Goal: Task Accomplishment & Management: Manage account settings

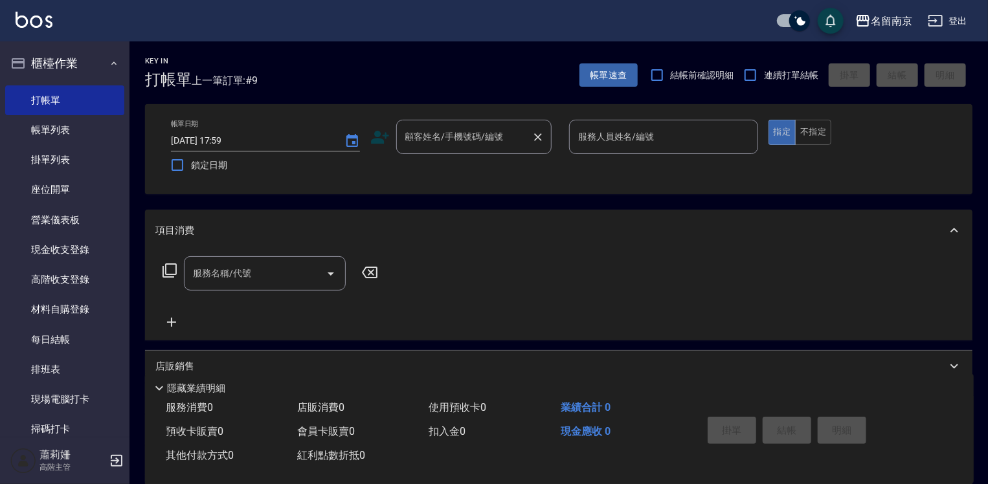
drag, startPoint x: 493, startPoint y: 159, endPoint x: 503, endPoint y: 140, distance: 21.1
click at [496, 148] on div "帳單日期 [DATE] 17:59 鎖定日期 顧客姓名/手機號碼/編號 顧客姓名/手機號碼/編號 服務人員姓名/編號 服務人員姓名/編號 指定 不指定" at bounding box center [558, 149] width 796 height 59
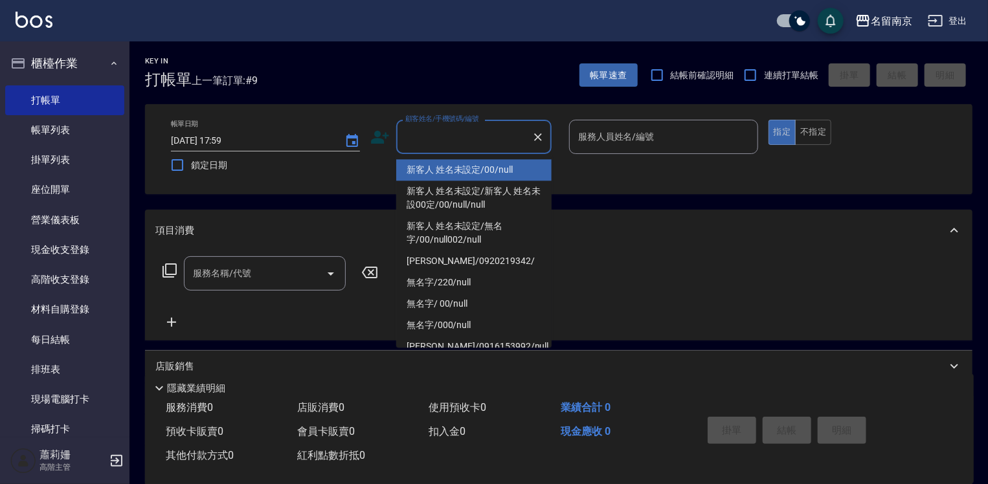
click at [505, 137] on input "顧客姓名/手機號碼/編號" at bounding box center [464, 137] width 124 height 23
type input "新客人 姓名未設定/00/null"
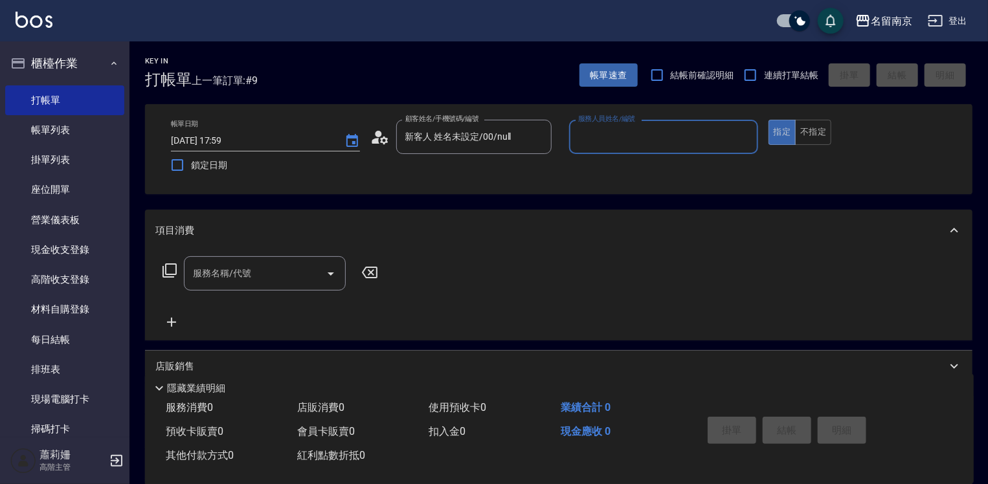
click at [624, 135] on input "服務人員姓名/編號" at bounding box center [663, 137] width 177 height 23
type input "Terrisa-7"
type button "true"
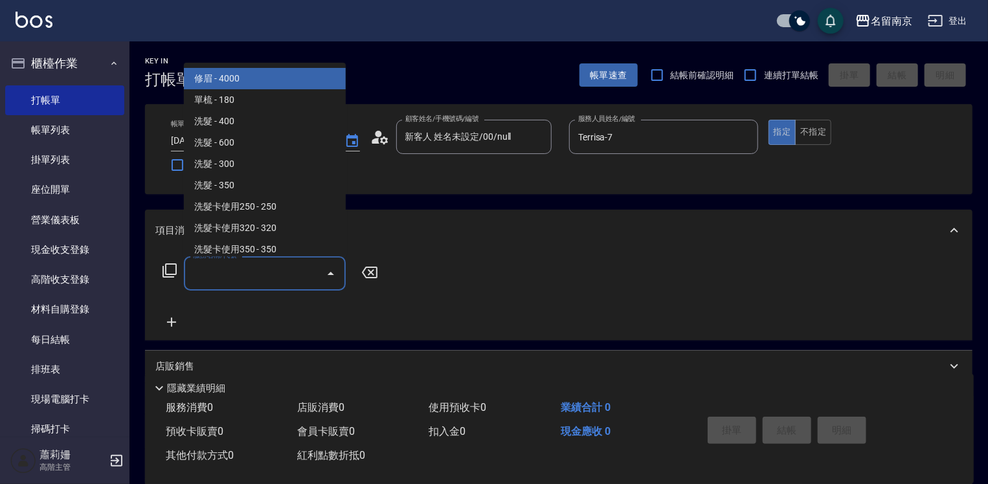
click at [222, 272] on input "服務名稱/代號" at bounding box center [255, 273] width 131 height 23
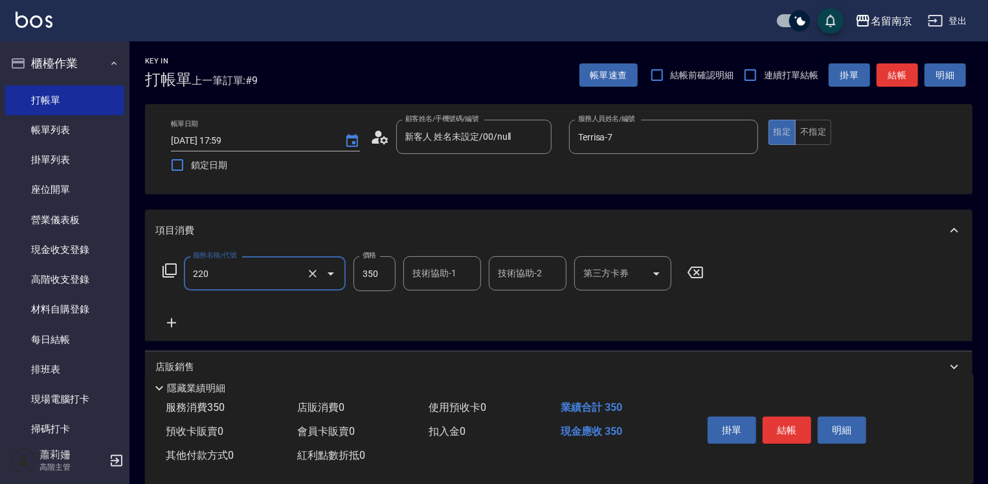
type input "洗髮(220)"
type input "Terrisa-7"
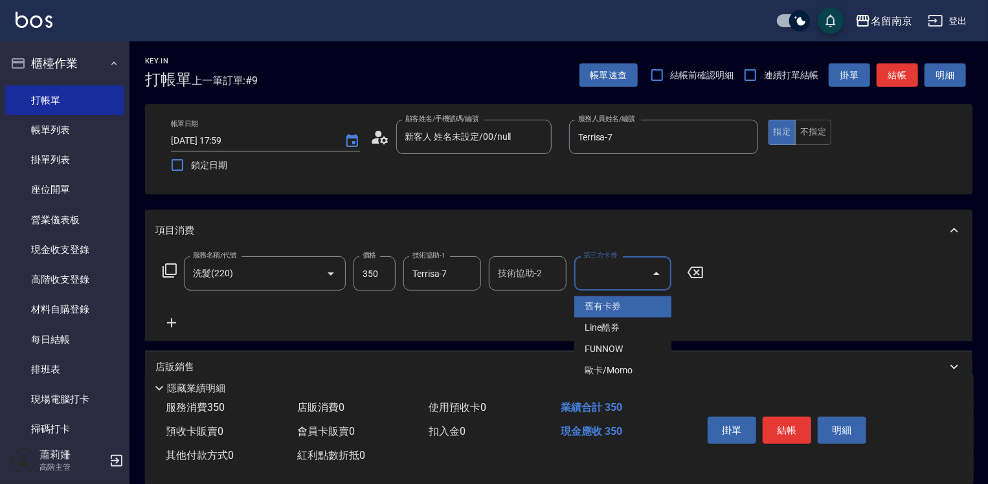
click at [603, 273] on input "第三方卡券" at bounding box center [613, 273] width 66 height 23
click at [603, 295] on ul "舊有卡券 Line酷券 FUNNOW 歐卡/Momo" at bounding box center [622, 339] width 97 height 96
click at [602, 302] on span "舊有卡券" at bounding box center [622, 306] width 97 height 21
type input "舊有卡券"
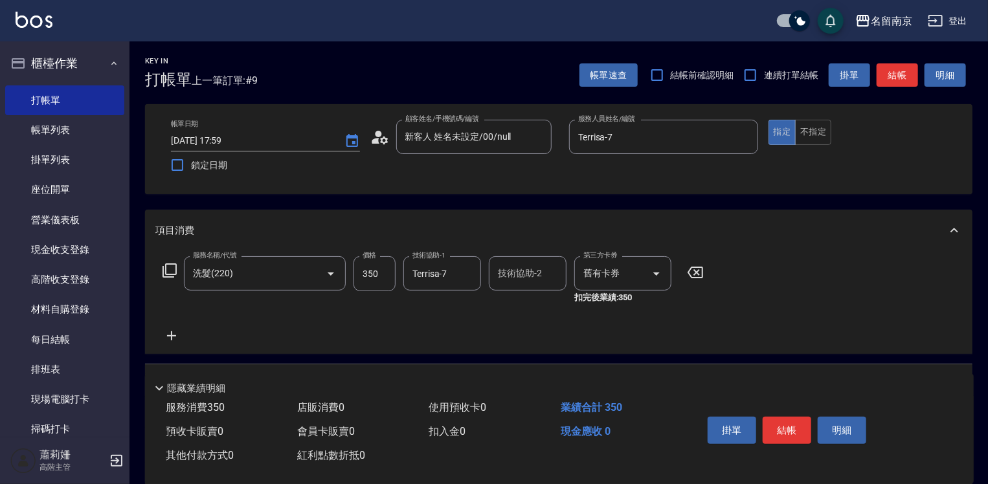
click at [171, 336] on icon at bounding box center [171, 335] width 9 height 9
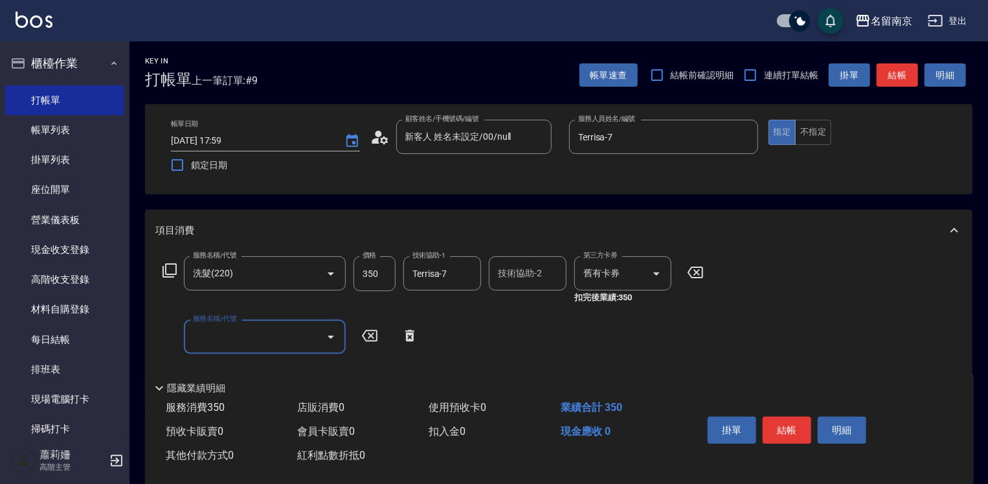
scroll to position [194, 0]
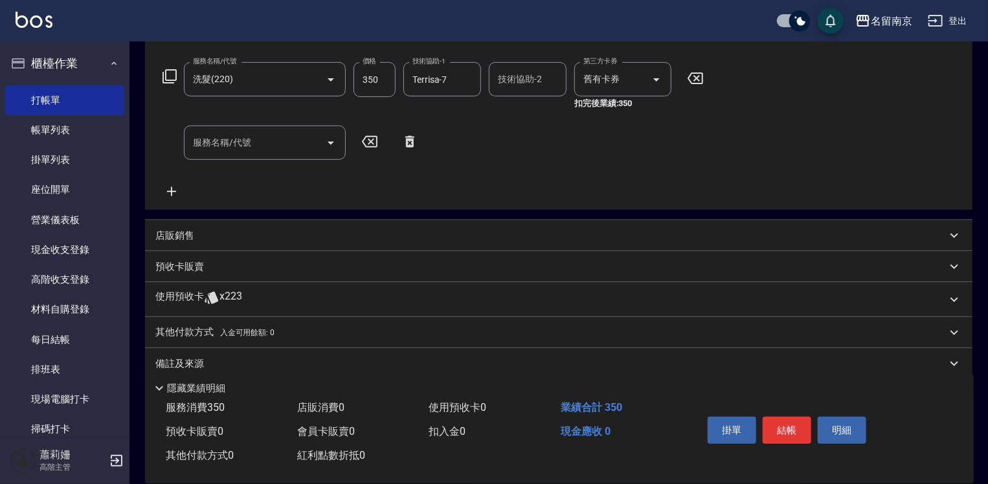
click at [186, 233] on p "店販銷售" at bounding box center [174, 236] width 39 height 14
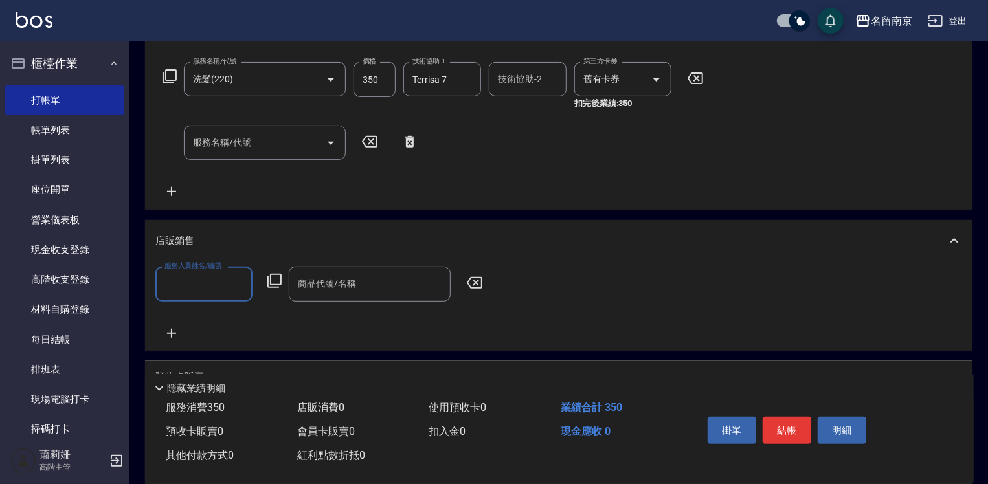
scroll to position [0, 0]
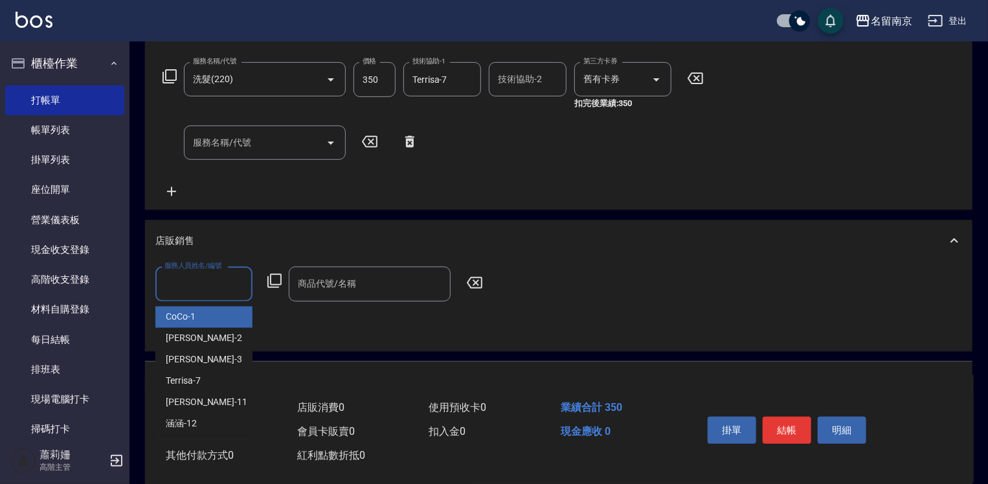
click at [217, 290] on input "服務人員姓名/編號" at bounding box center [203, 283] width 85 height 23
type input "Terrisa-7"
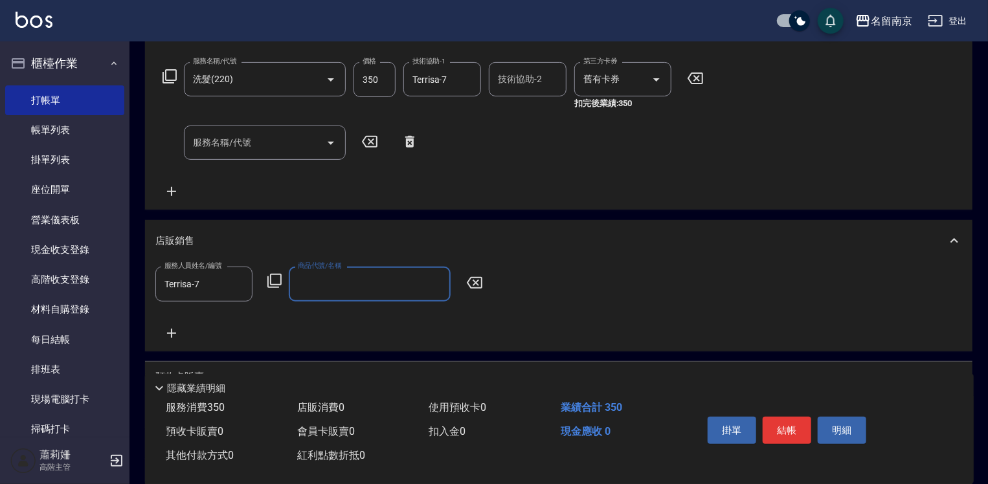
click at [272, 280] on icon at bounding box center [275, 281] width 16 height 16
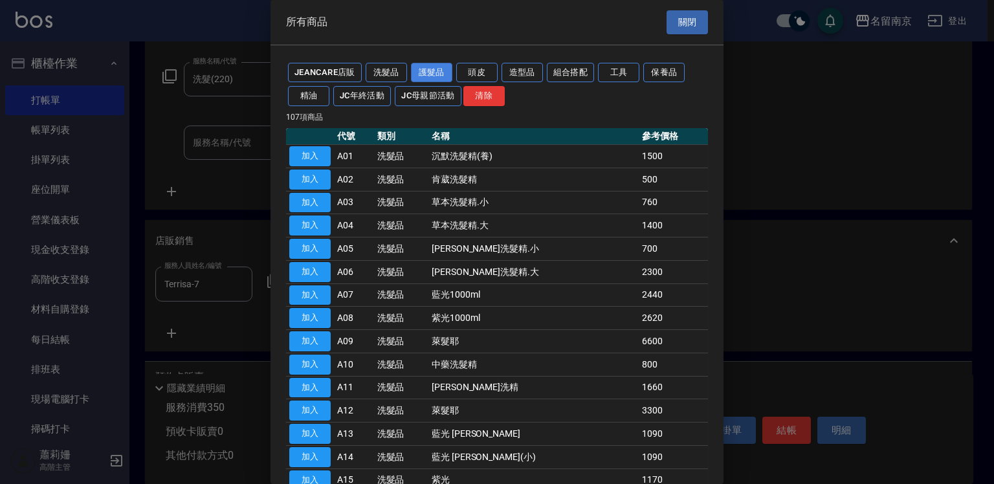
click at [432, 67] on button "護髮品" at bounding box center [431, 73] width 41 height 20
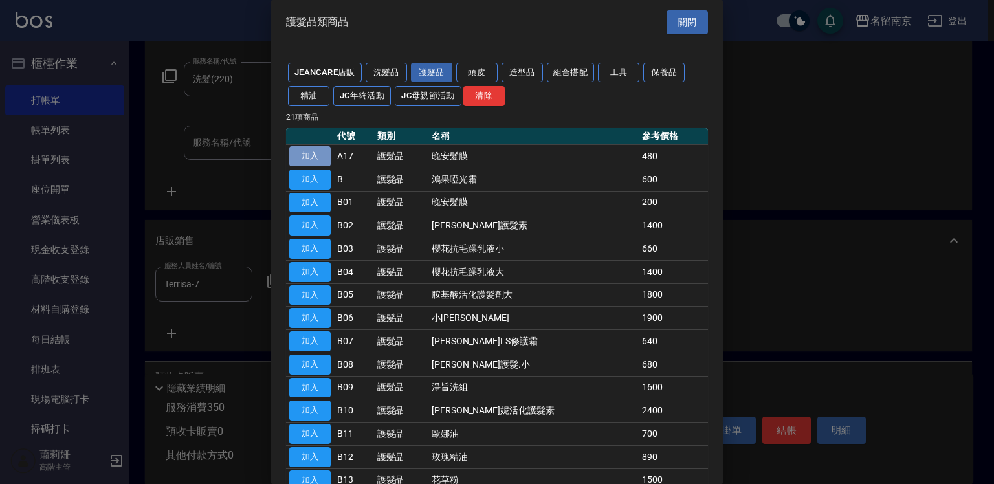
click at [325, 150] on button "加入" at bounding box center [309, 156] width 41 height 20
type input "晚安髮膜"
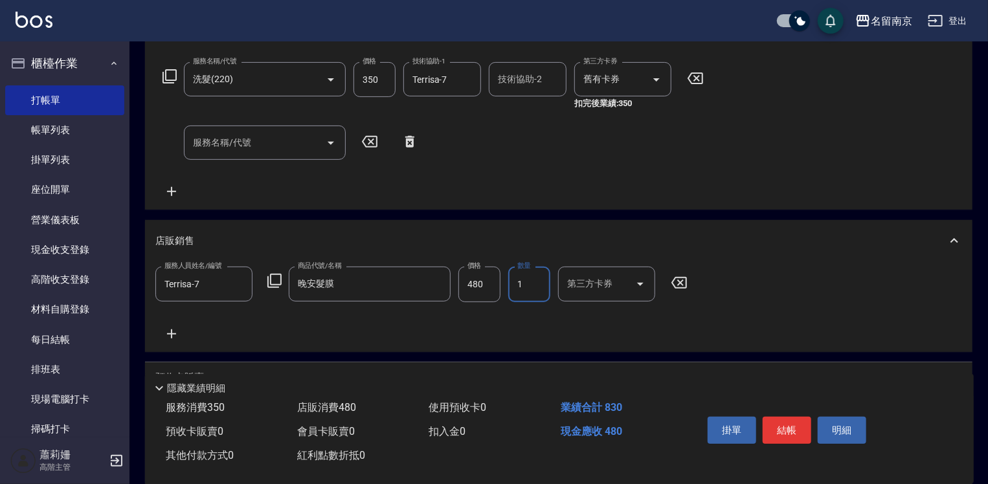
click at [521, 289] on input "1" at bounding box center [529, 284] width 42 height 35
type input "3"
click at [168, 331] on icon at bounding box center [171, 334] width 32 height 16
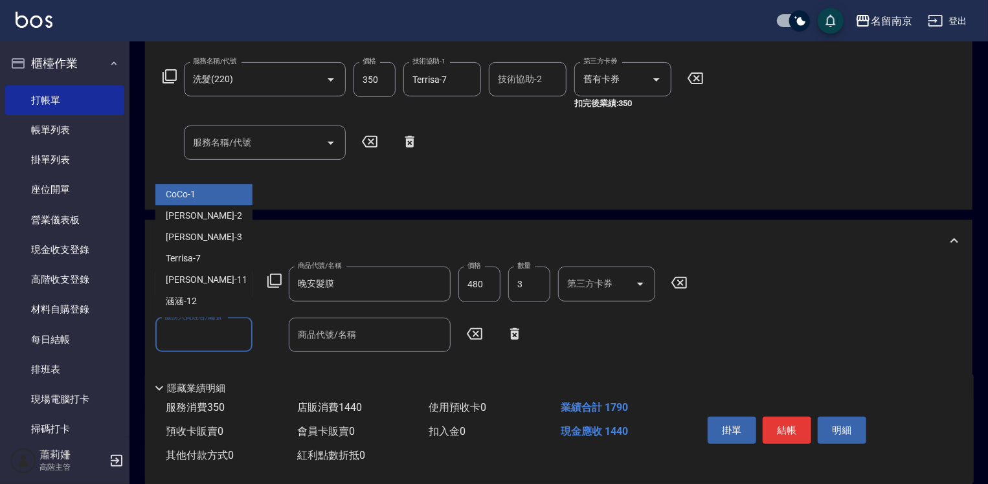
click at [184, 337] on input "服務人員姓名/編號" at bounding box center [203, 335] width 85 height 23
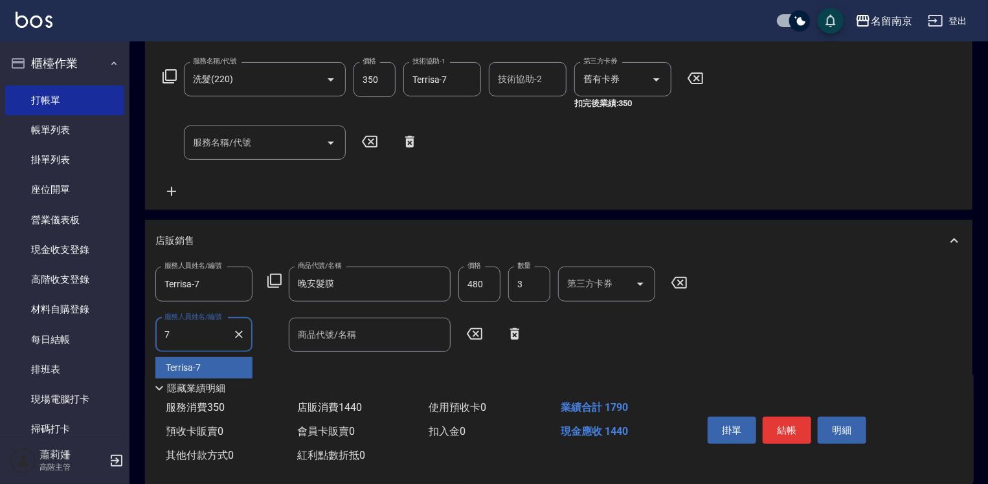
type input "Terrisa-7"
click at [511, 330] on icon at bounding box center [514, 334] width 32 height 16
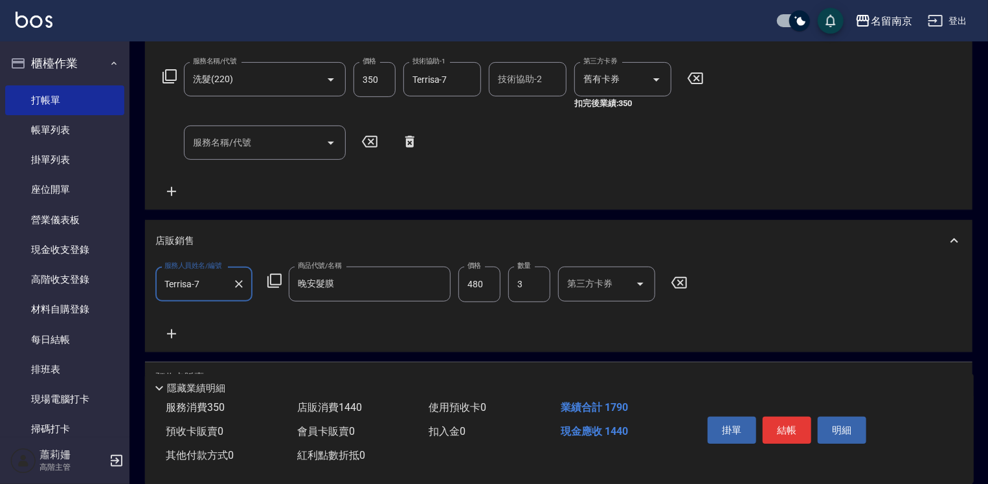
scroll to position [323, 0]
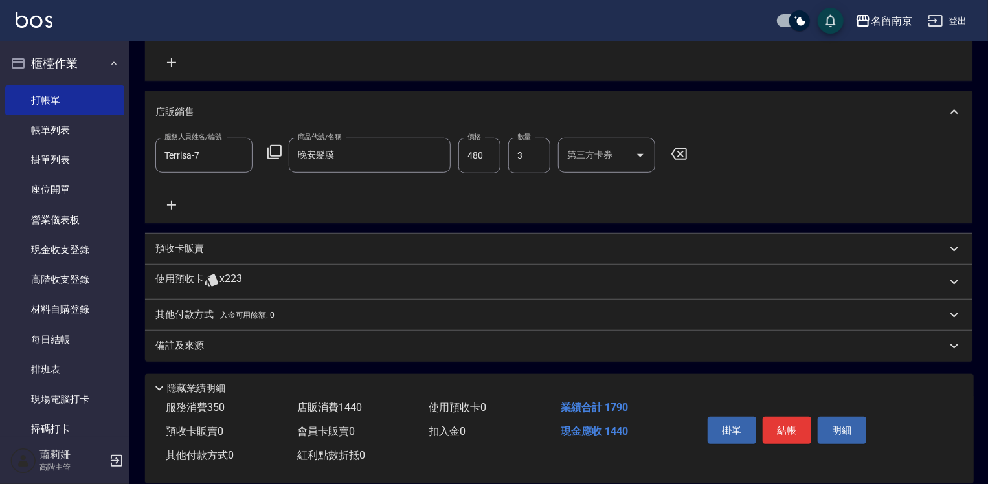
click at [176, 251] on p "預收卡販賣" at bounding box center [179, 249] width 49 height 14
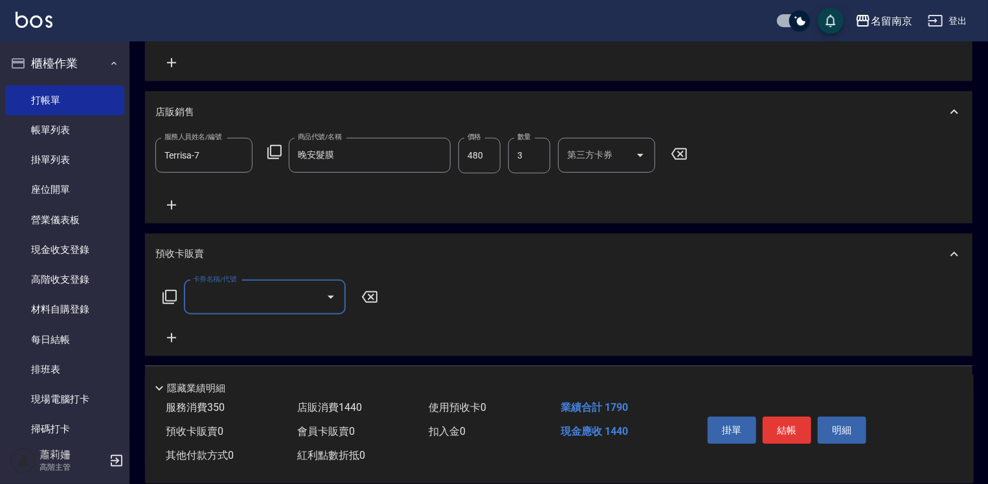
scroll to position [0, 0]
click at [211, 302] on input "卡券名稱/代號" at bounding box center [255, 297] width 131 height 23
click at [172, 297] on icon at bounding box center [170, 297] width 16 height 16
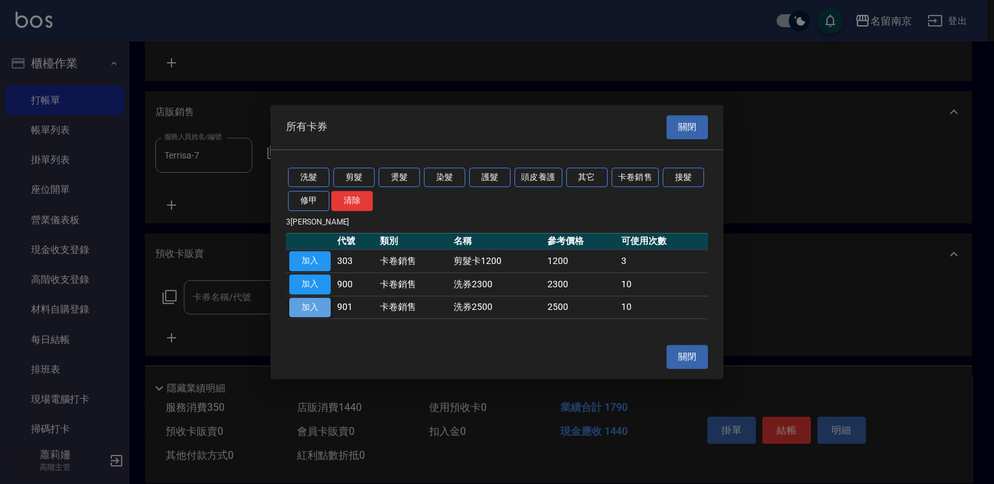
click at [324, 307] on button "加入" at bounding box center [309, 308] width 41 height 20
type input "洗券2500(901)"
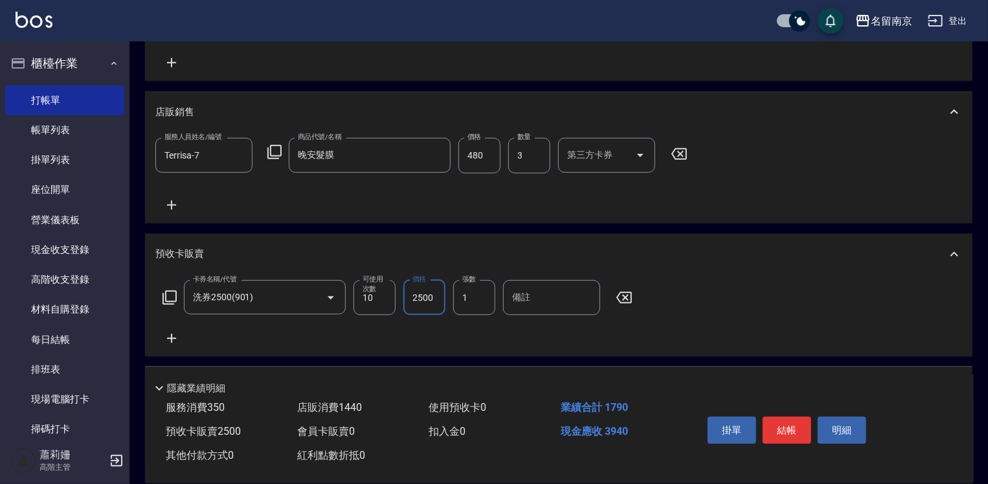
click at [415, 301] on input "2500" at bounding box center [424, 297] width 42 height 35
type input "3500"
click at [799, 420] on button "結帳" at bounding box center [786, 430] width 49 height 27
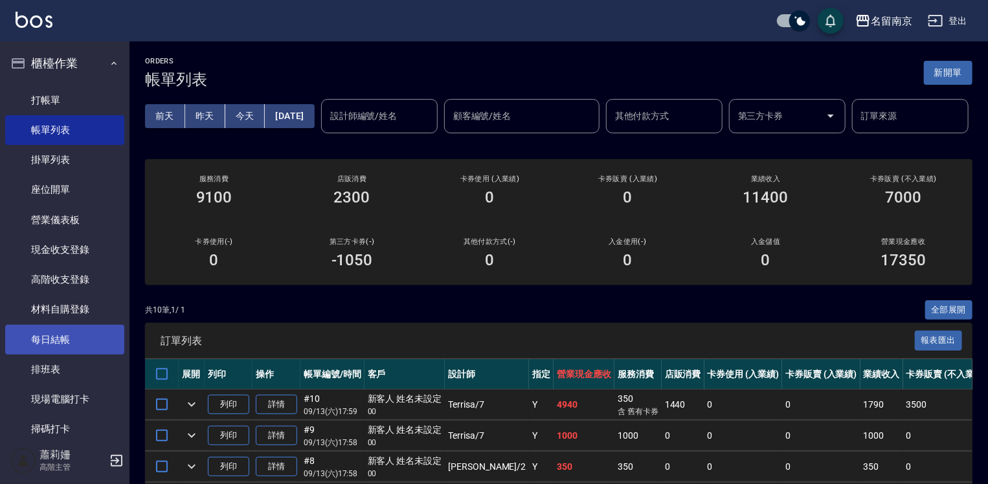
click at [85, 344] on link "每日結帳" at bounding box center [64, 340] width 119 height 30
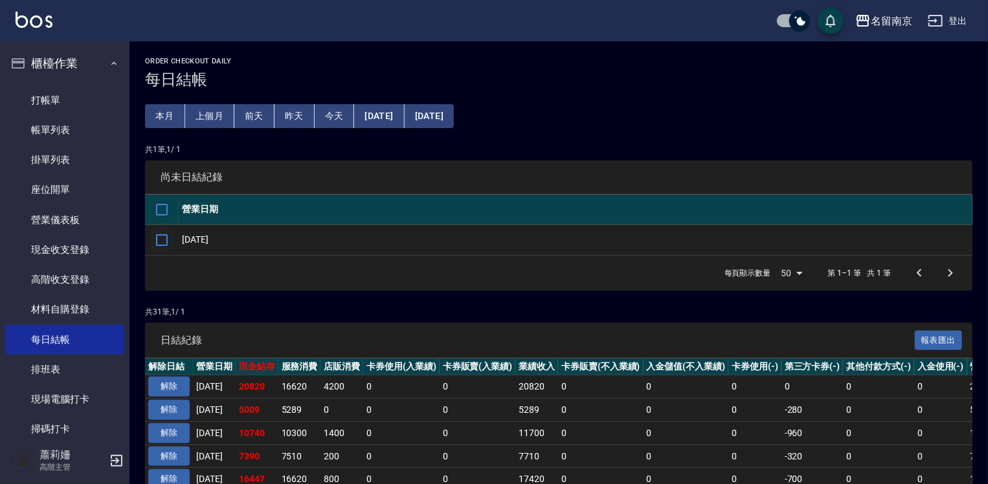
click at [163, 241] on input "checkbox" at bounding box center [161, 240] width 27 height 27
checkbox input "true"
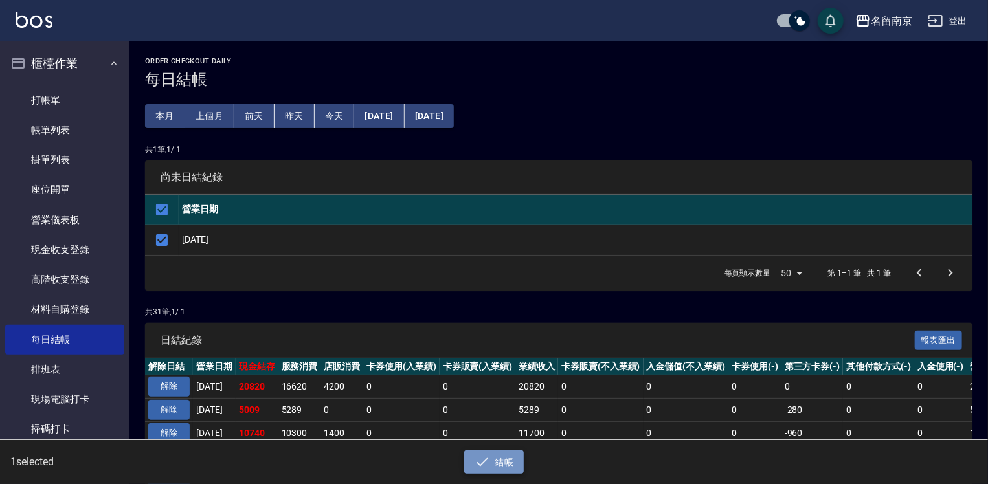
click at [520, 466] on button "結帳" at bounding box center [494, 462] width 60 height 24
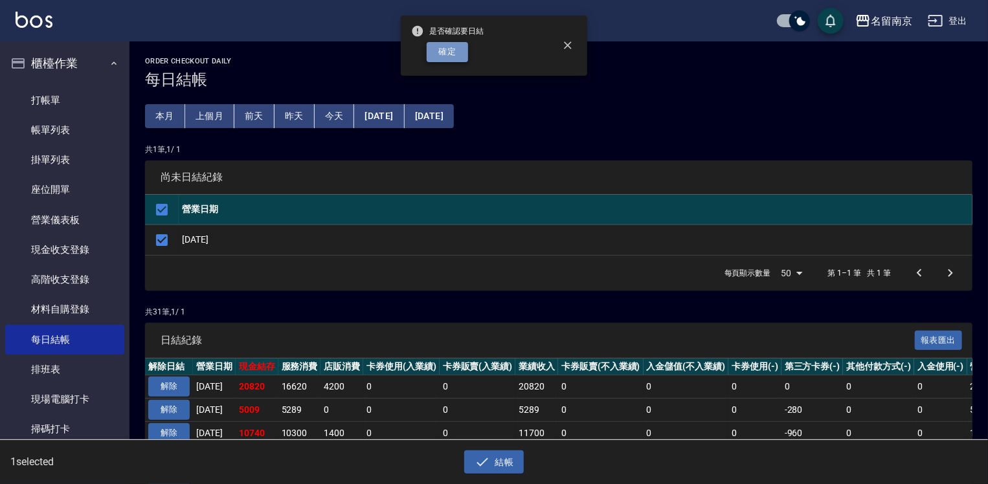
click at [448, 60] on button "確定" at bounding box center [446, 52] width 41 height 20
checkbox input "false"
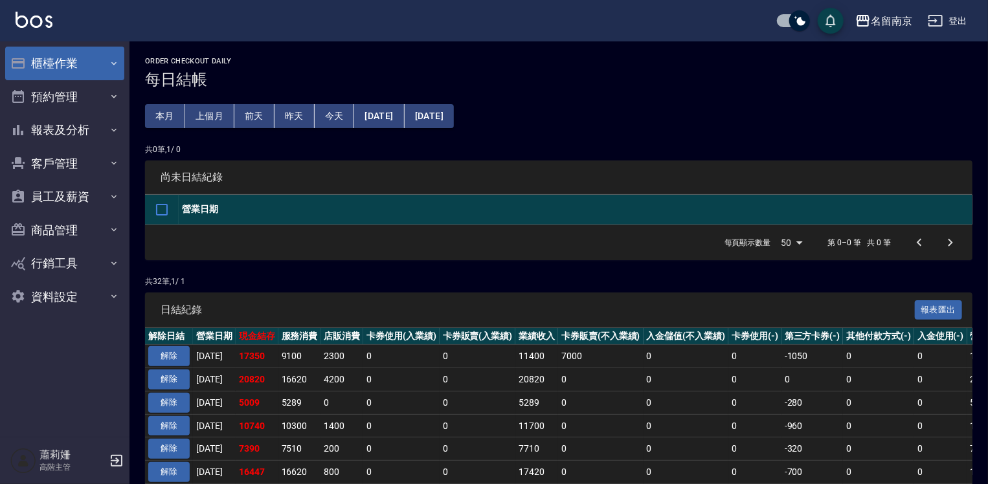
click at [58, 59] on button "櫃檯作業" at bounding box center [64, 64] width 119 height 34
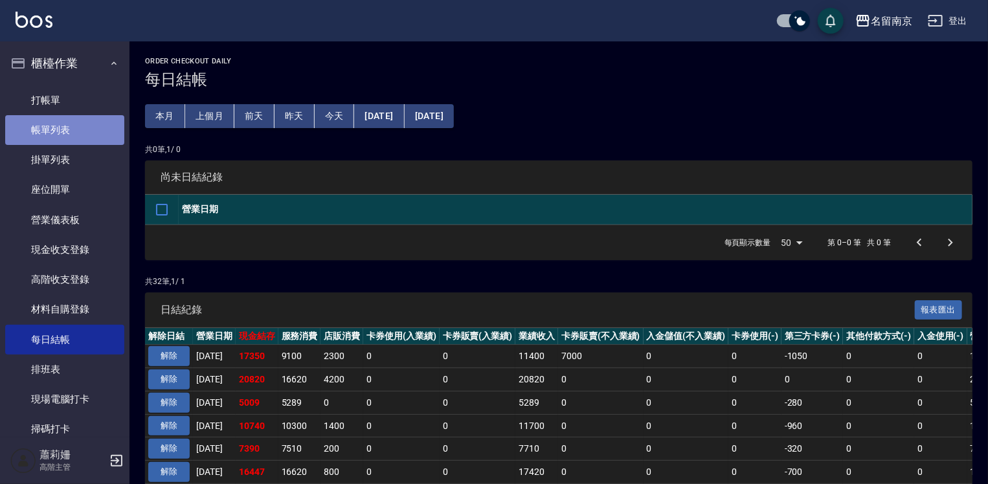
click at [67, 126] on link "帳單列表" at bounding box center [64, 130] width 119 height 30
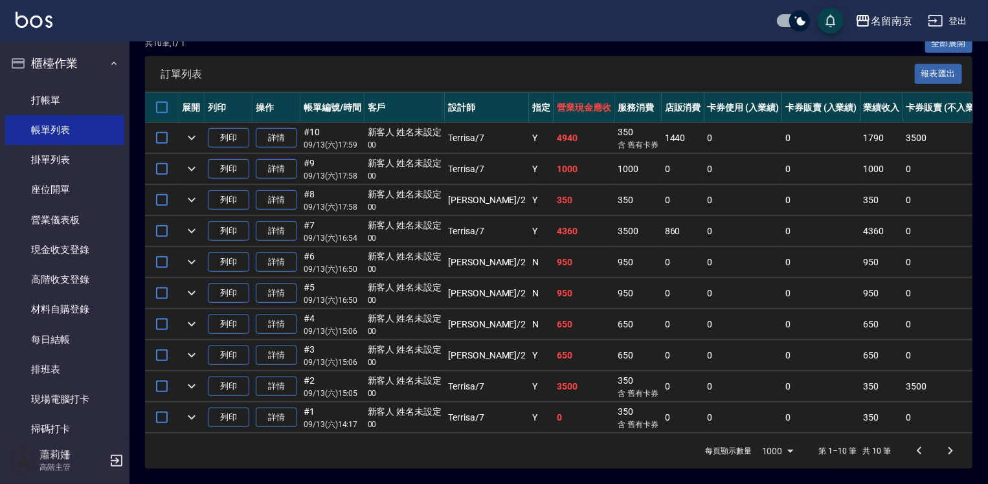
scroll to position [194, 0]
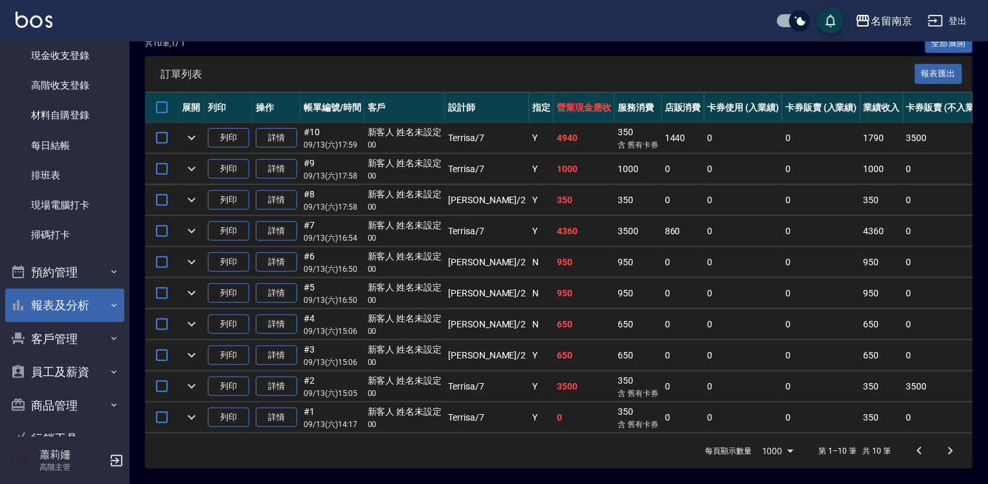
click at [75, 300] on button "報表及分析" at bounding box center [64, 306] width 119 height 34
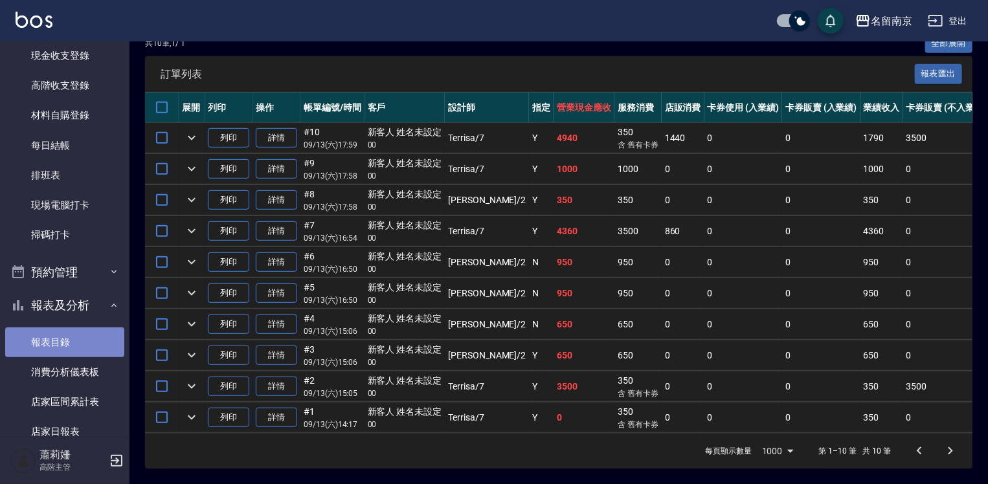
click at [71, 329] on link "報表目錄" at bounding box center [64, 342] width 119 height 30
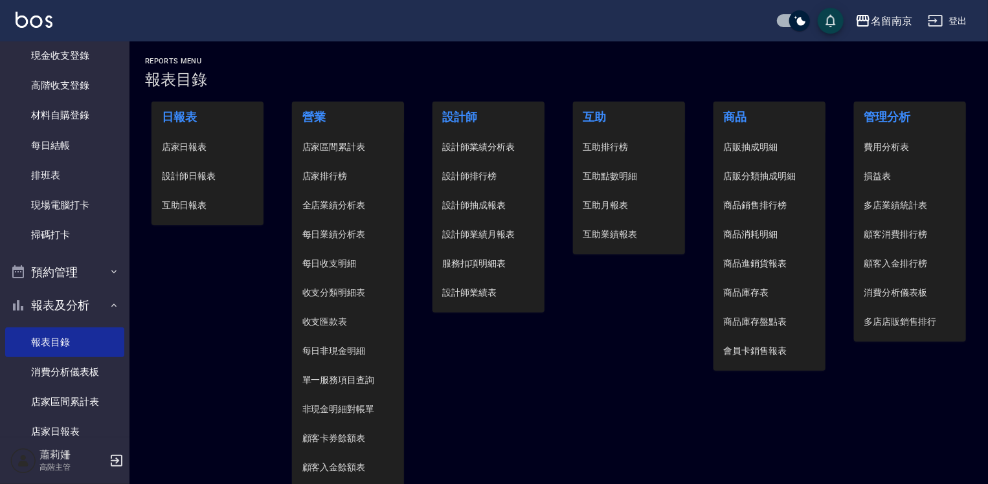
click at [212, 172] on span "設計師日報表" at bounding box center [208, 177] width 92 height 14
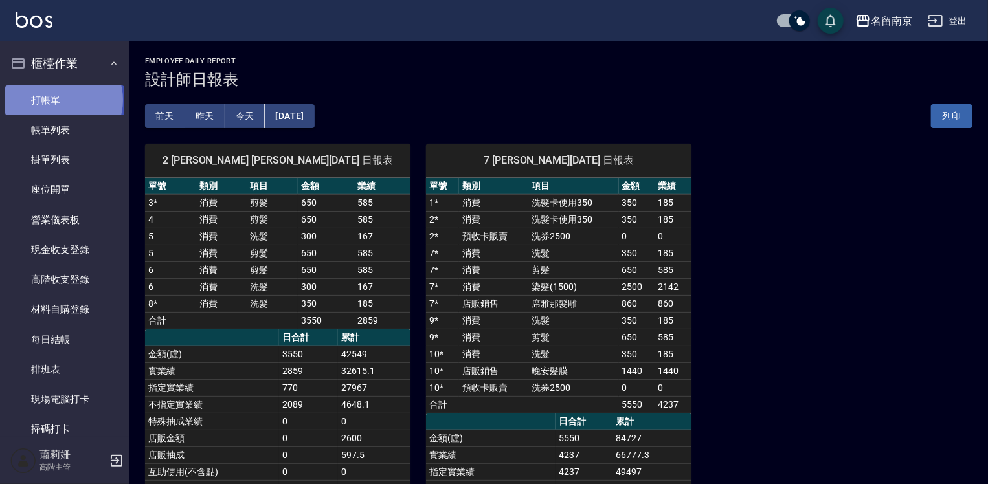
click at [63, 100] on link "打帳單" at bounding box center [64, 100] width 119 height 30
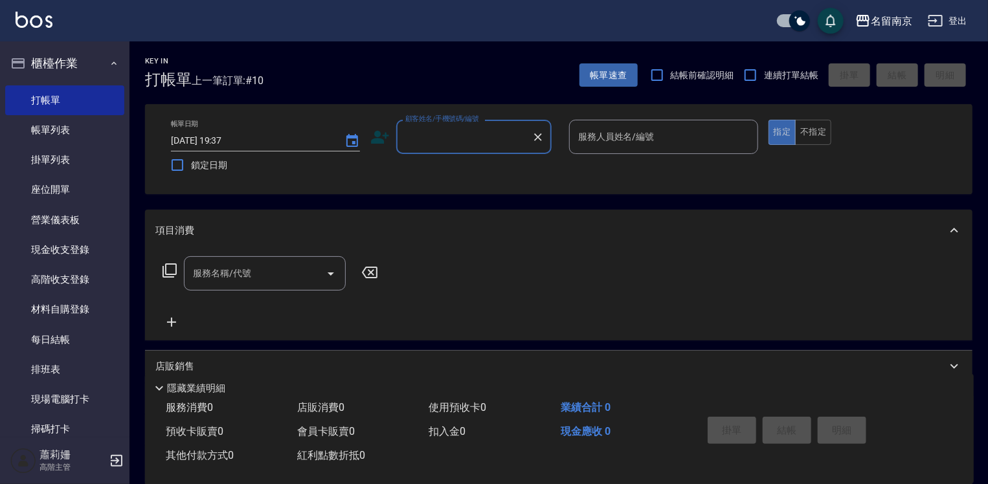
click at [505, 142] on input "顧客姓名/手機號碼/編號" at bounding box center [464, 137] width 124 height 23
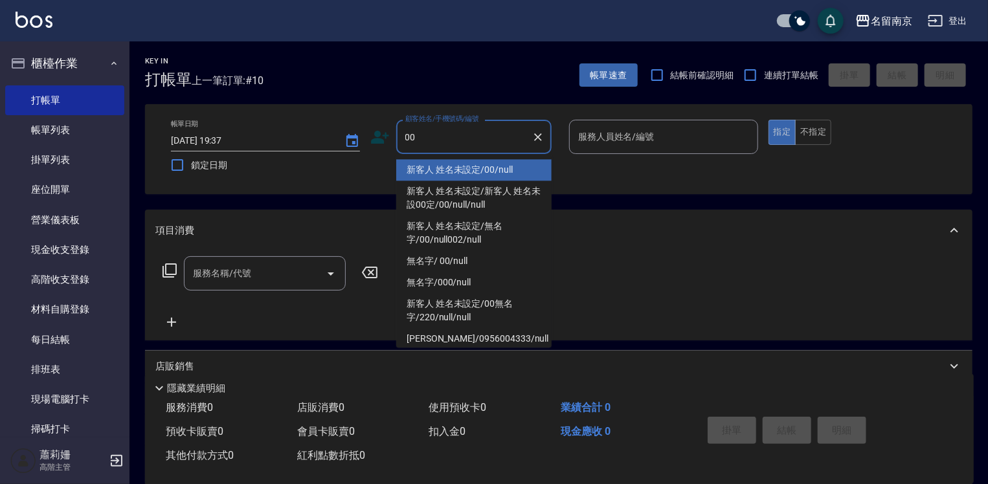
type input "新客人 姓名未設定/00/null"
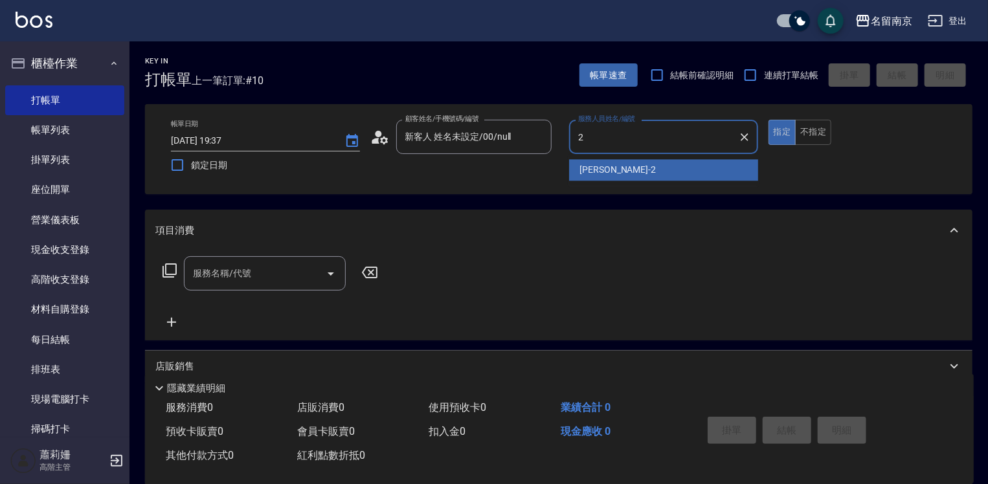
type input "Jenny-2"
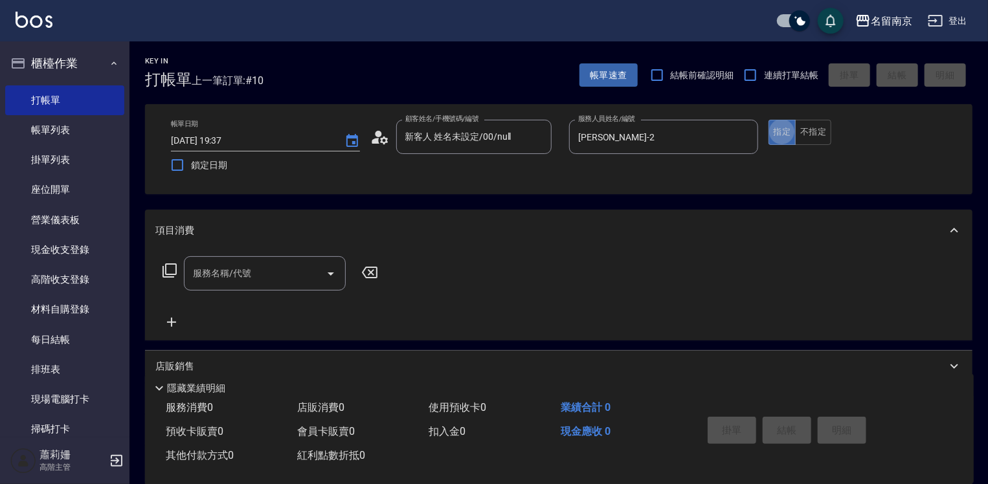
type button "true"
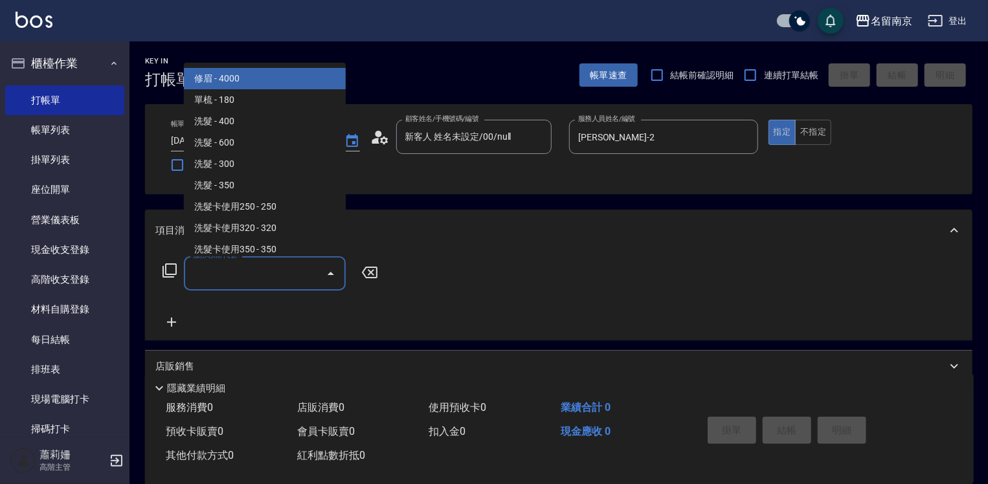
drag, startPoint x: 248, startPoint y: 280, endPoint x: 419, endPoint y: 316, distance: 175.3
click at [251, 283] on input "服務名稱/代號" at bounding box center [255, 273] width 131 height 23
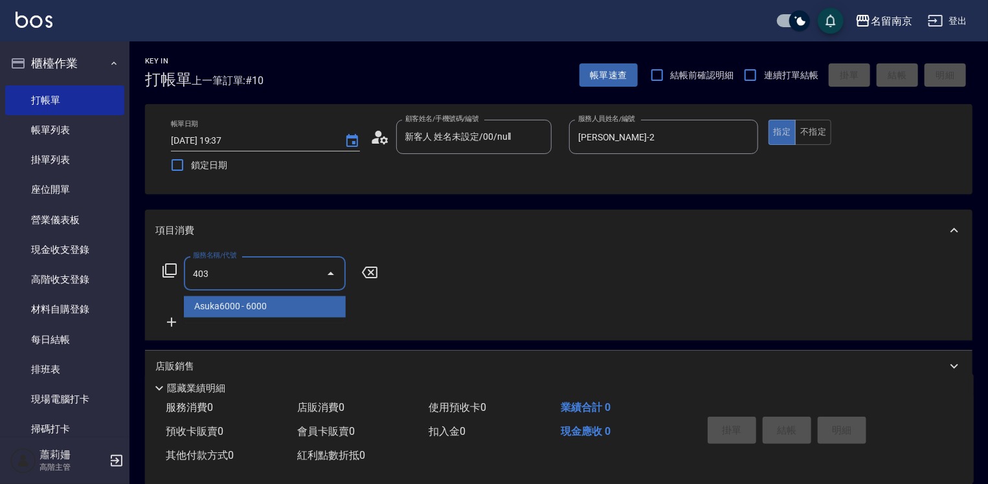
type input "Asuka6000(403)"
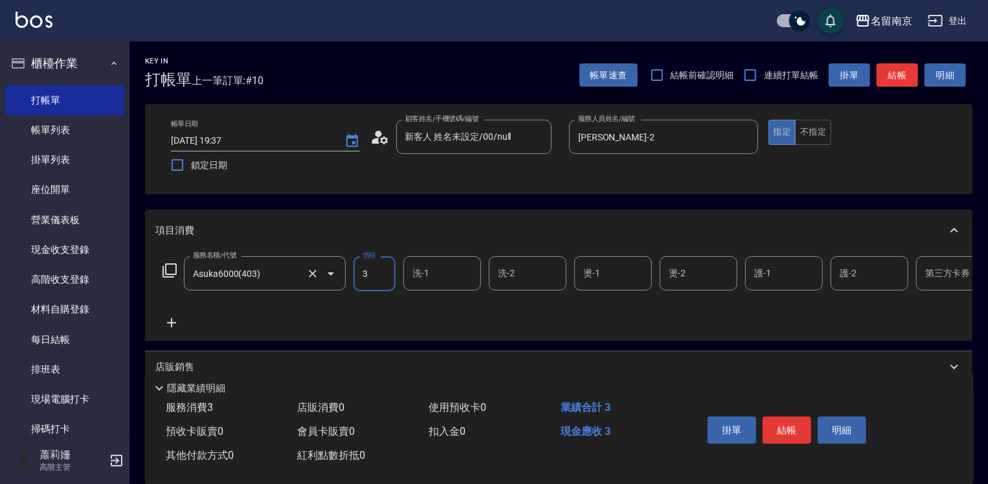
click at [313, 272] on icon "Clear" at bounding box center [312, 273] width 13 height 13
type input "3"
type input "Asuka6000(403)"
click at [164, 269] on icon at bounding box center [170, 271] width 16 height 16
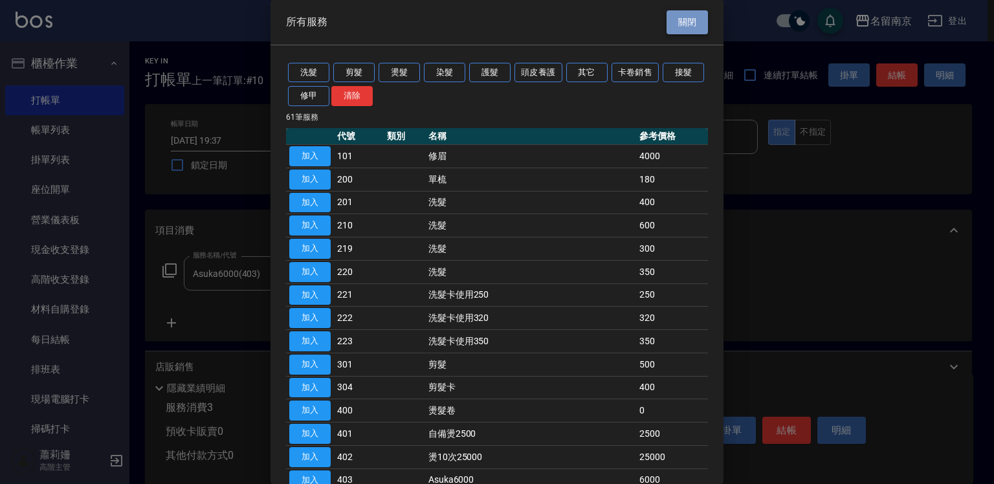
click at [683, 27] on button "關閉" at bounding box center [687, 22] width 41 height 24
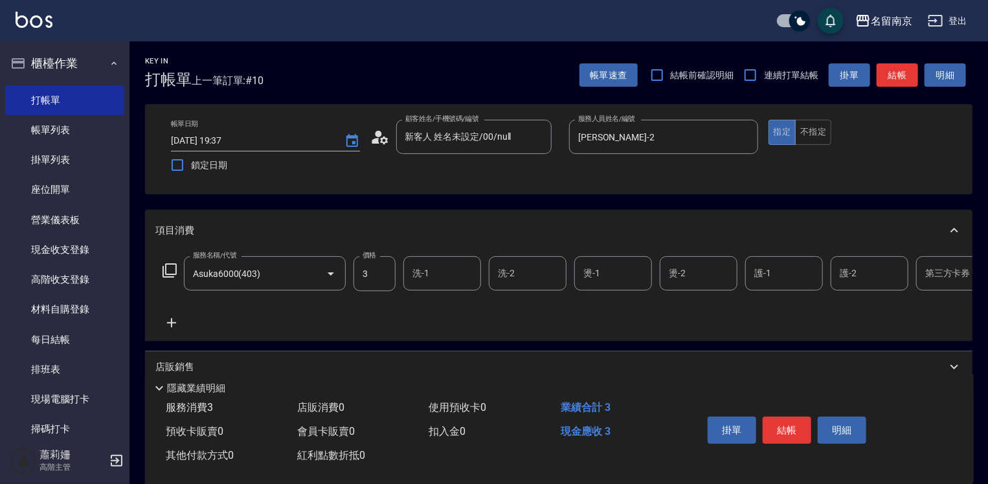
drag, startPoint x: 723, startPoint y: 351, endPoint x: 947, endPoint y: 339, distance: 224.2
click at [947, 339] on div "項目消費 服務名稱/代號 Asuka6000(403) 服務名稱/代號 價格 3 價格 洗-1 洗-1 洗-2 洗-2 燙-1 燙-1 燙-2 燙-2 護-1…" at bounding box center [558, 360] width 827 height 301
click at [953, 269] on icon at bounding box center [946, 273] width 32 height 16
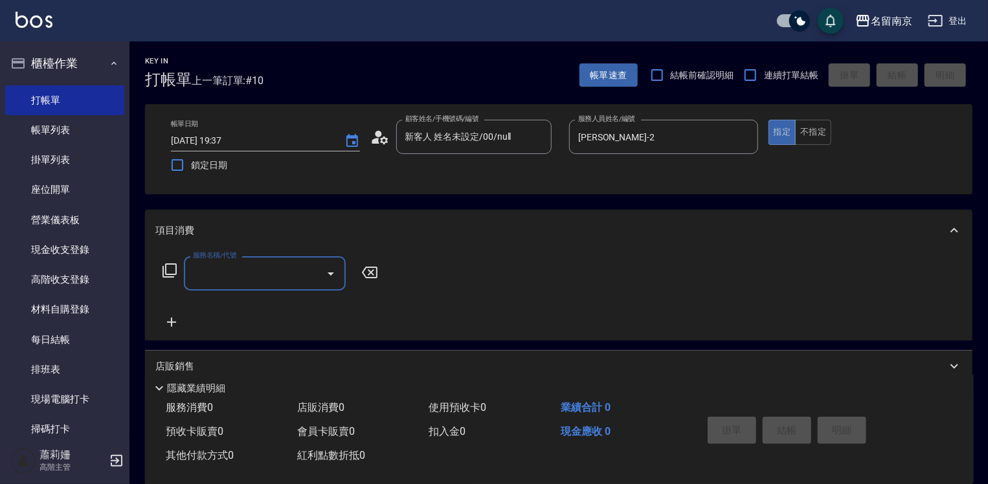
scroll to position [0, 0]
click at [255, 278] on input "服務名稱/代號" at bounding box center [255, 273] width 131 height 23
click at [174, 271] on icon at bounding box center [170, 271] width 16 height 16
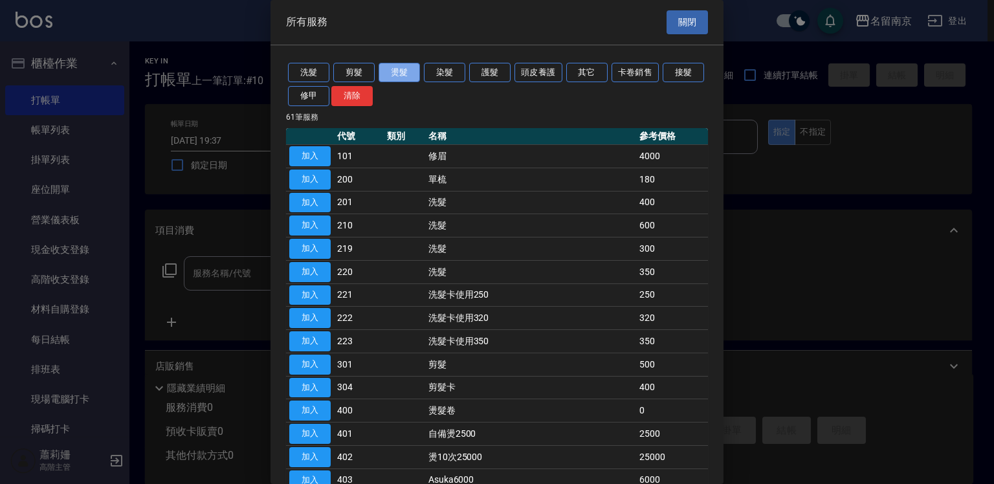
click at [386, 70] on button "燙髮" at bounding box center [399, 73] width 41 height 20
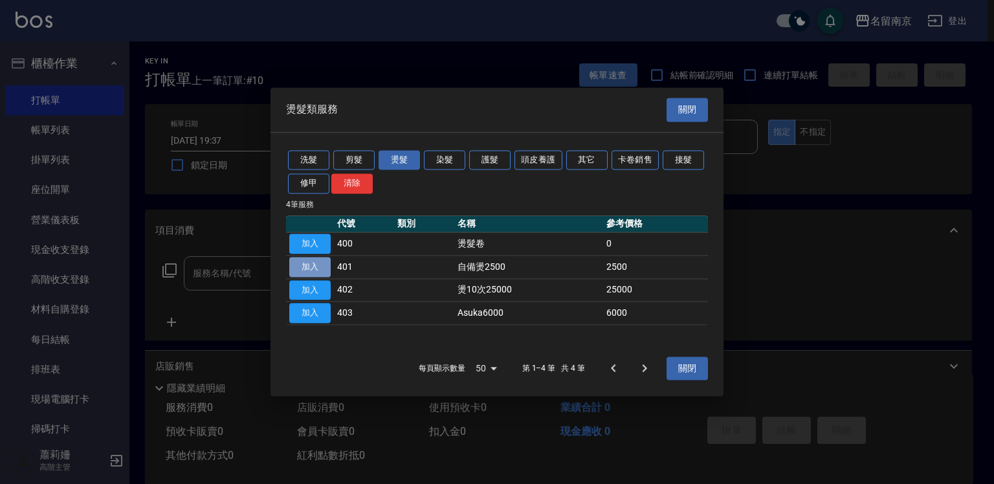
click at [311, 267] on button "加入" at bounding box center [309, 267] width 41 height 20
type input "自備燙2500(401)"
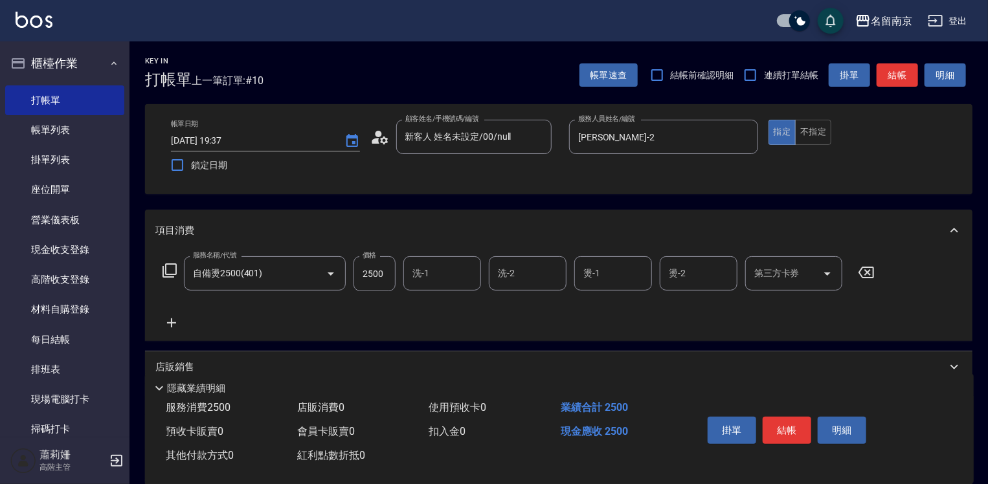
click at [433, 278] on input "洗-1" at bounding box center [442, 273] width 66 height 23
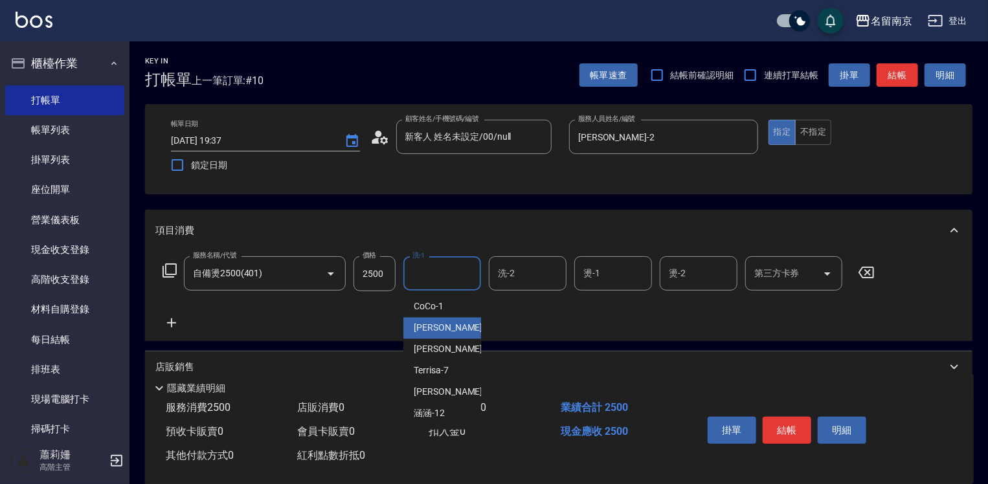
click at [431, 322] on span "Jenny -2" at bounding box center [452, 329] width 76 height 14
type input "Jenny-2"
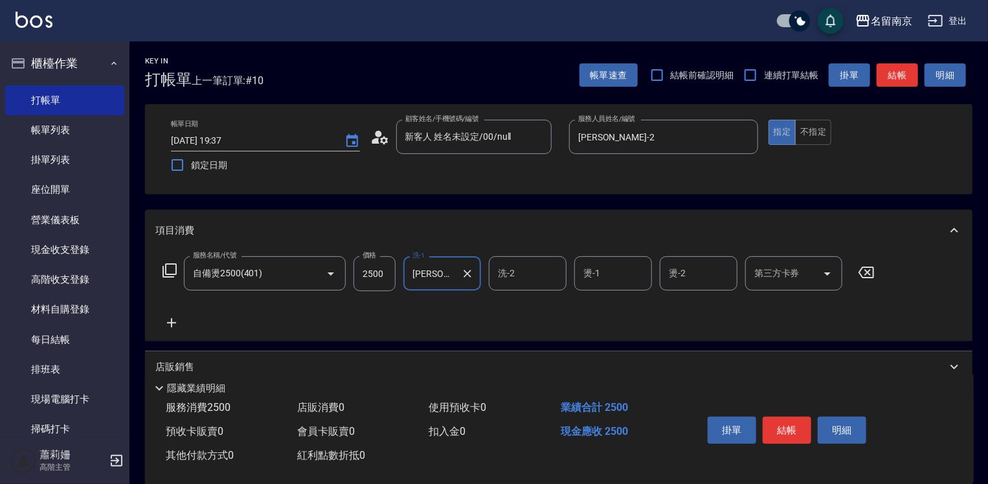
click at [540, 272] on input "洗-2" at bounding box center [527, 273] width 66 height 23
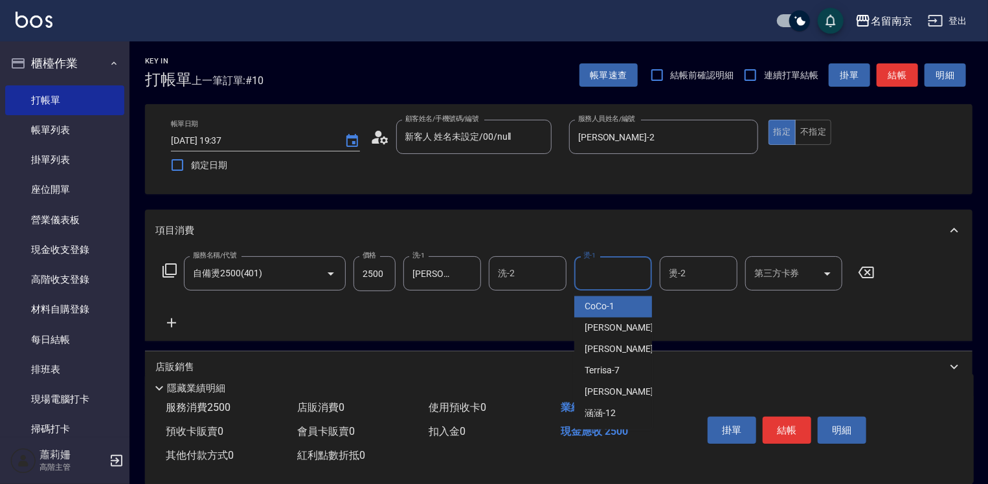
click at [632, 269] on input "燙-1" at bounding box center [613, 273] width 66 height 23
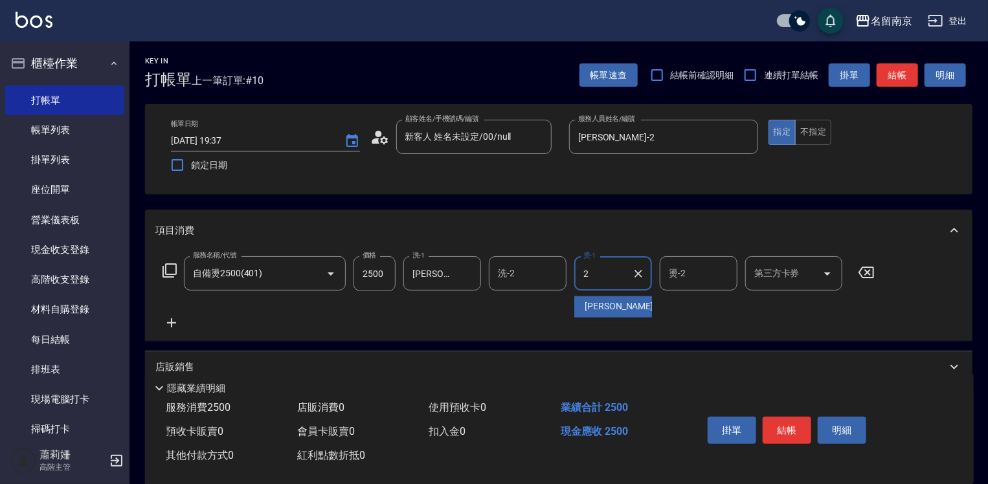
type input "Jenny-2"
click at [386, 271] on input "2500" at bounding box center [374, 273] width 42 height 35
click at [370, 272] on input "2800" at bounding box center [374, 273] width 42 height 35
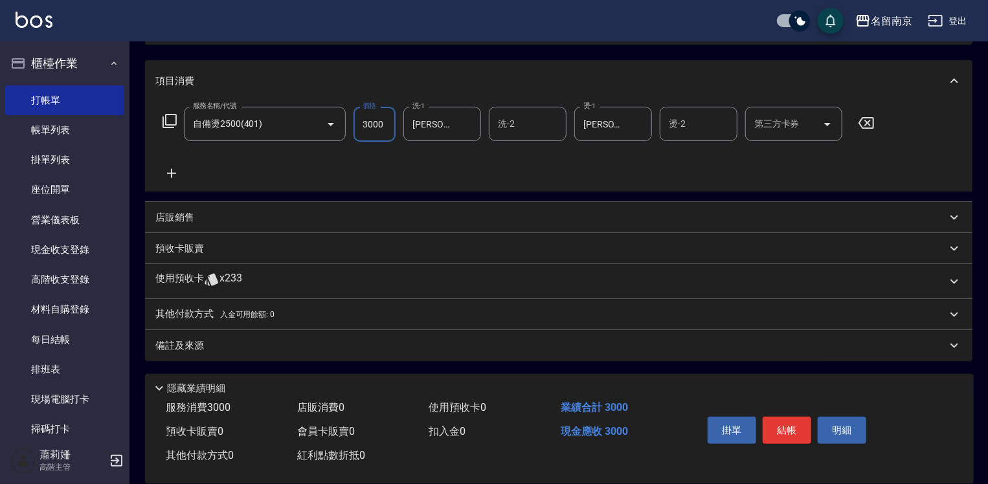
type input "3000"
click at [186, 214] on p "店販銷售" at bounding box center [174, 218] width 39 height 14
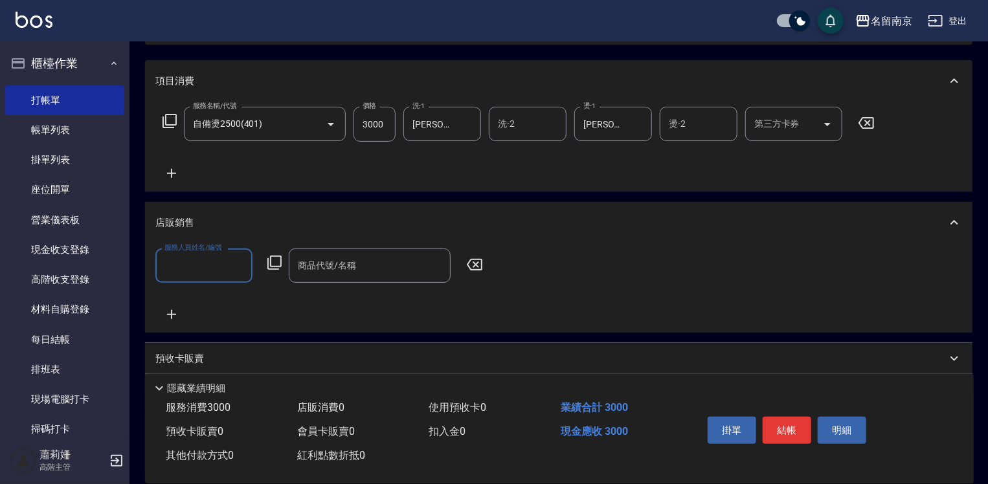
scroll to position [0, 0]
click at [212, 269] on input "服務人員姓名/編號" at bounding box center [203, 265] width 85 height 23
type input "Jenny-2"
click at [276, 261] on icon at bounding box center [275, 263] width 16 height 16
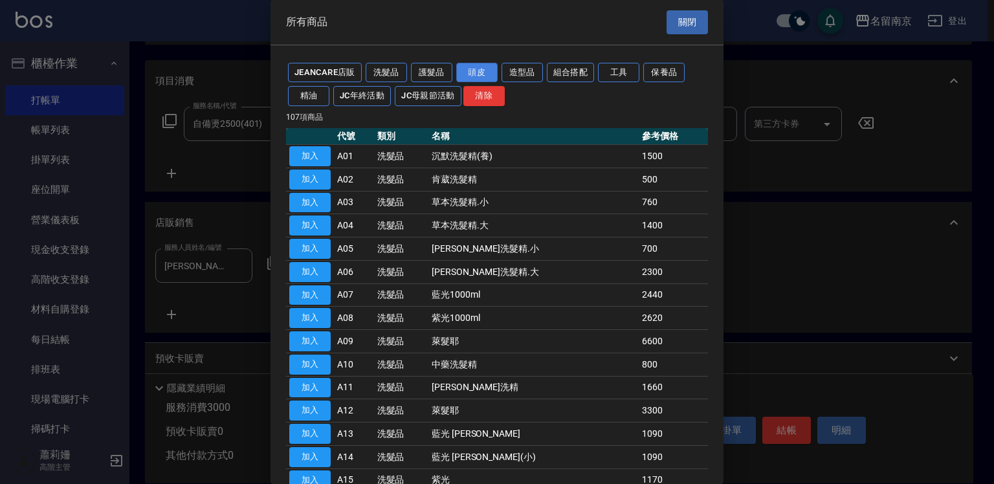
click at [492, 70] on button "頭皮" at bounding box center [476, 73] width 41 height 20
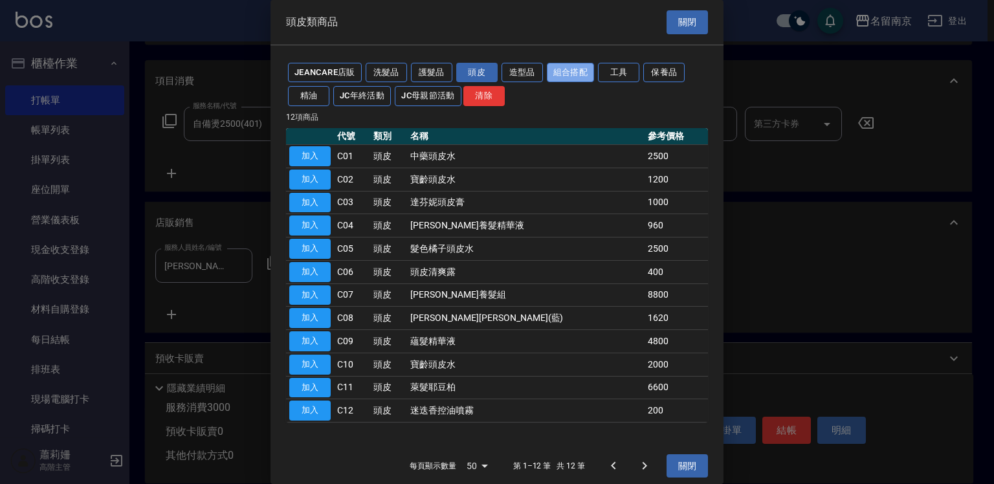
click at [564, 70] on button "組合搭配" at bounding box center [571, 73] width 48 height 20
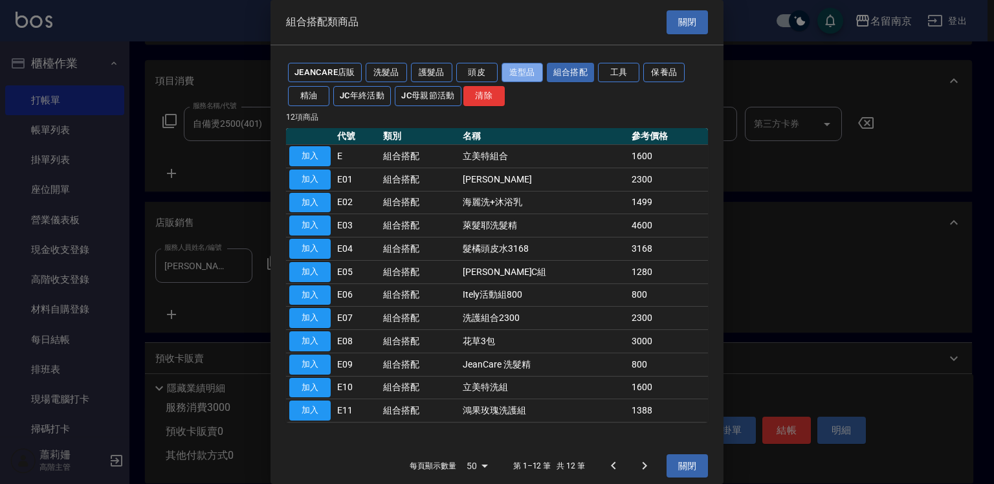
click at [529, 72] on button "造型品" at bounding box center [522, 73] width 41 height 20
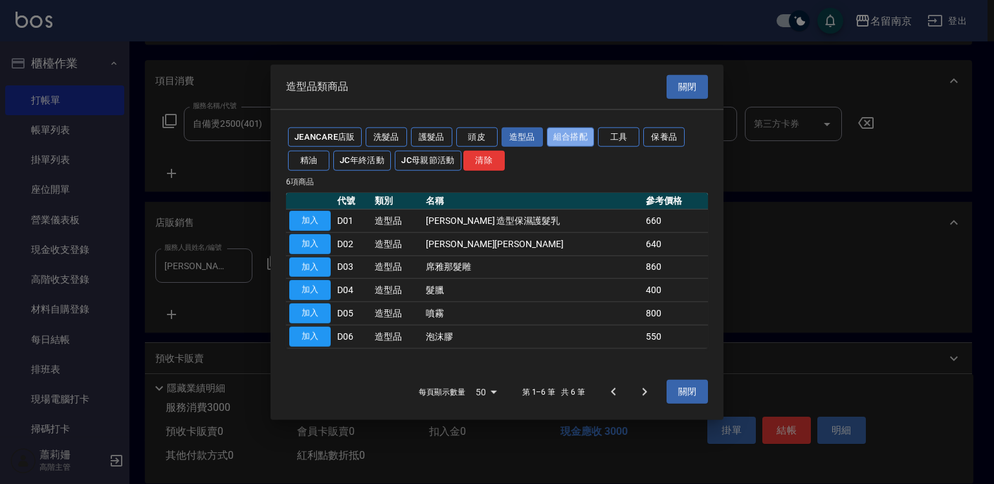
click at [582, 135] on button "組合搭配" at bounding box center [571, 137] width 48 height 20
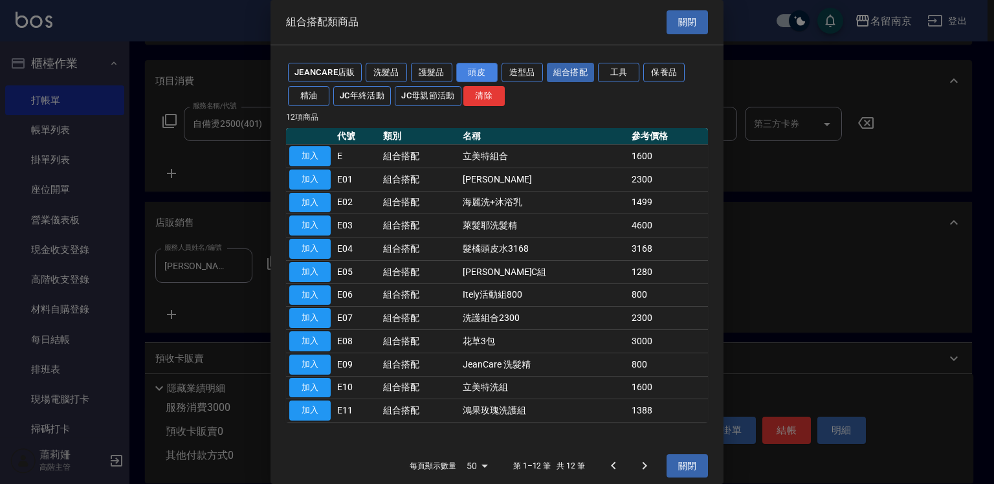
click at [478, 70] on button "頭皮" at bounding box center [476, 73] width 41 height 20
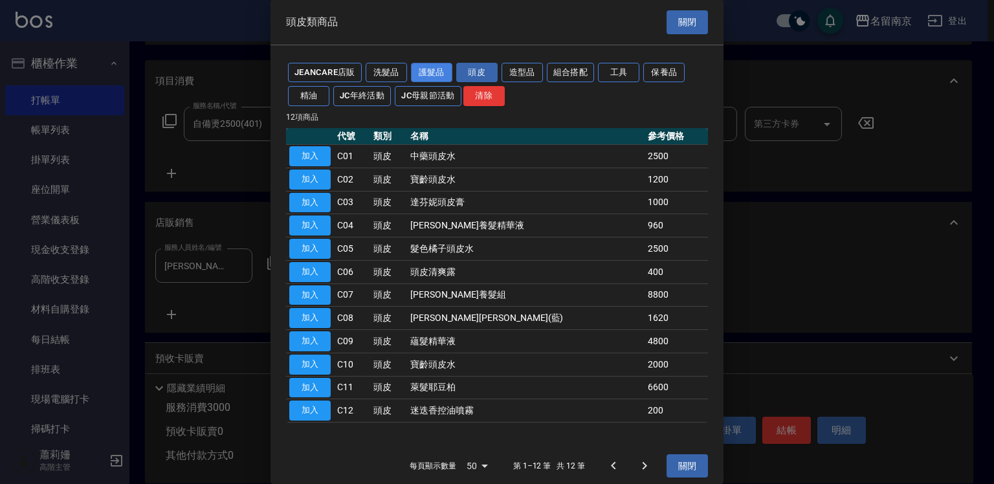
click at [445, 69] on button "護髮品" at bounding box center [431, 73] width 41 height 20
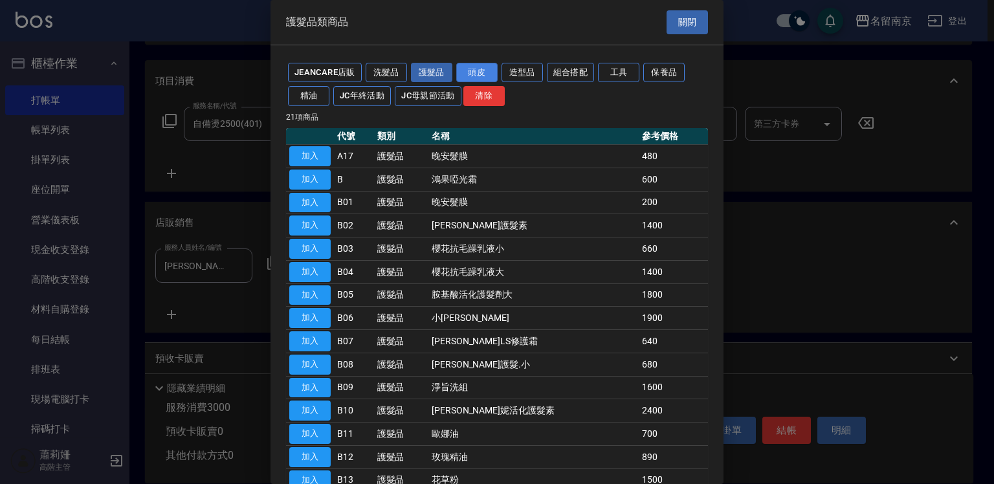
click at [471, 75] on button "頭皮" at bounding box center [476, 73] width 41 height 20
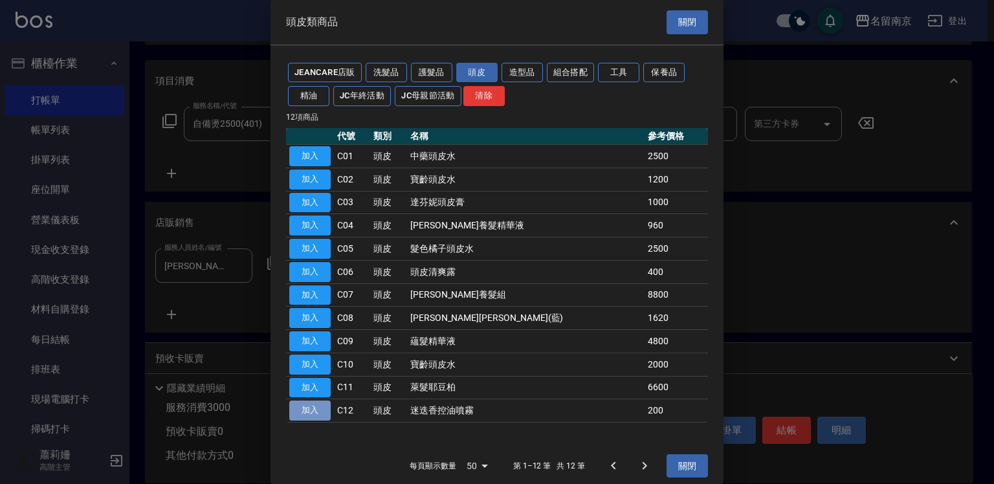
click at [318, 409] on button "加入" at bounding box center [309, 411] width 41 height 20
type input "迷迭香控油噴霧"
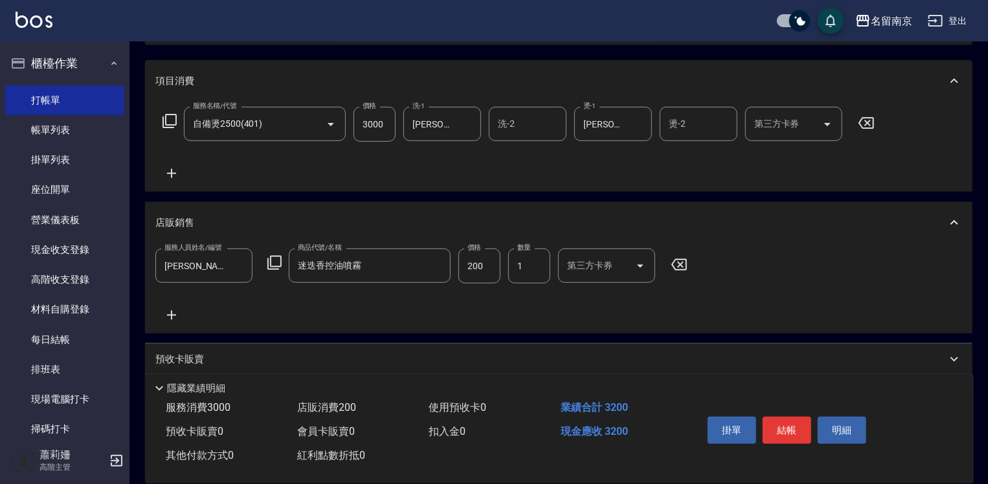
click at [678, 264] on icon at bounding box center [679, 265] width 32 height 16
drag, startPoint x: 219, startPoint y: 265, endPoint x: 245, endPoint y: 258, distance: 27.5
click at [219, 264] on input "服務人員姓名/編號" at bounding box center [203, 265] width 85 height 23
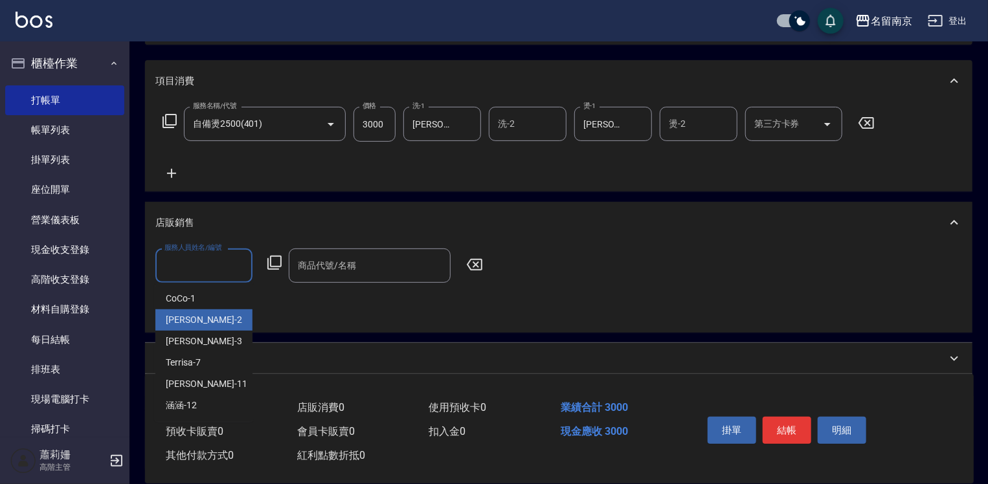
drag, startPoint x: 220, startPoint y: 316, endPoint x: 230, endPoint y: 305, distance: 15.1
click at [223, 315] on div "Jenny -2" at bounding box center [203, 319] width 97 height 21
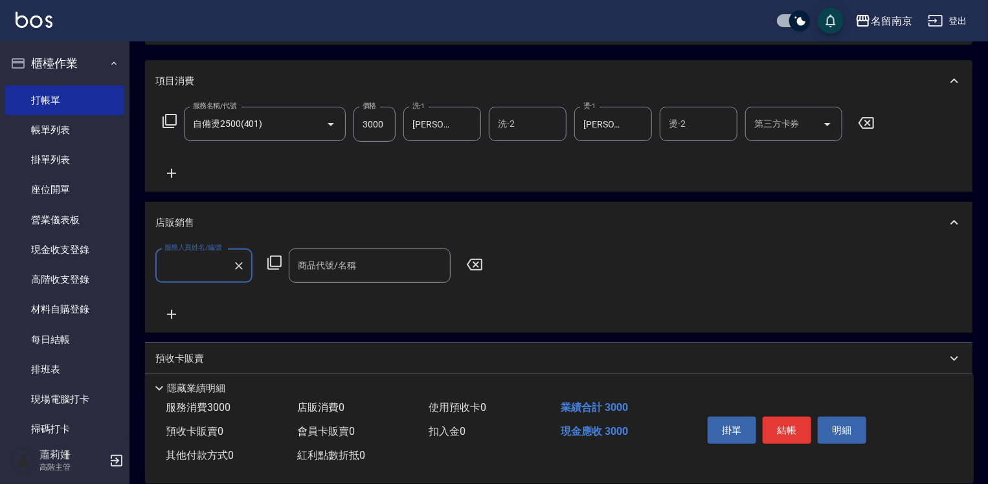
type input "Jenny-2"
click at [274, 260] on icon at bounding box center [275, 263] width 16 height 16
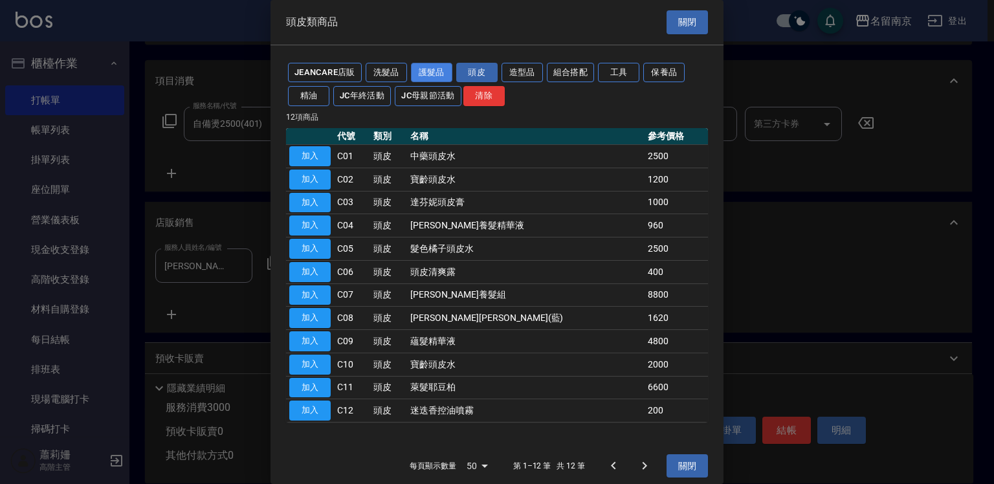
click at [430, 67] on button "護髮品" at bounding box center [431, 73] width 41 height 20
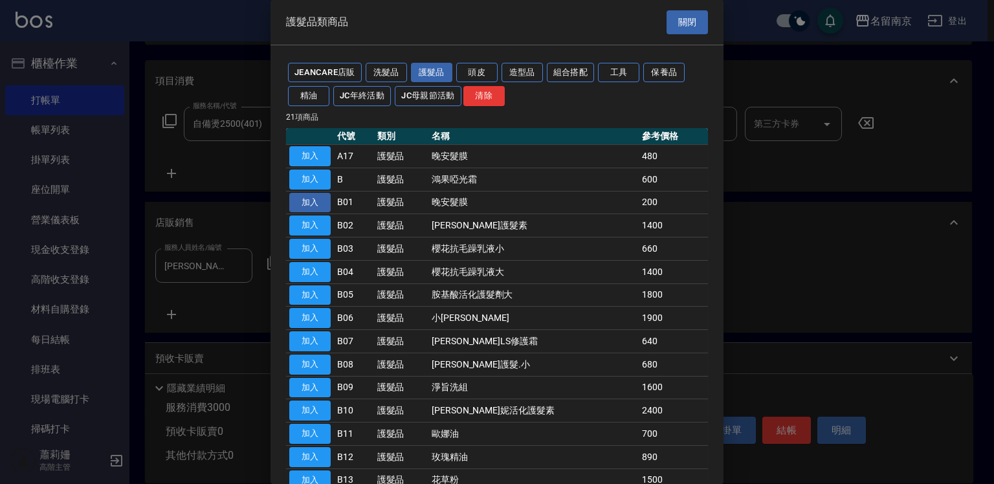
click at [309, 201] on button "加入" at bounding box center [309, 203] width 41 height 20
type input "晚安髮膜"
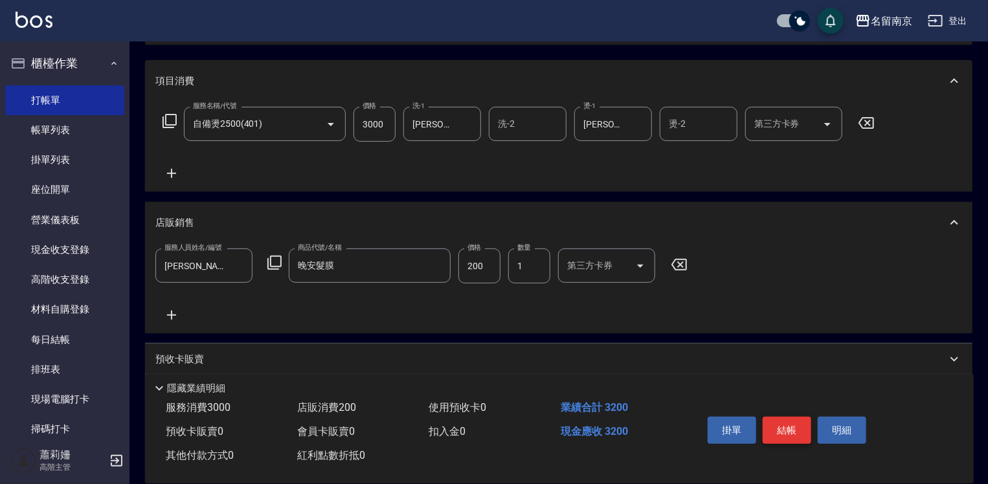
click at [786, 426] on button "結帳" at bounding box center [786, 430] width 49 height 27
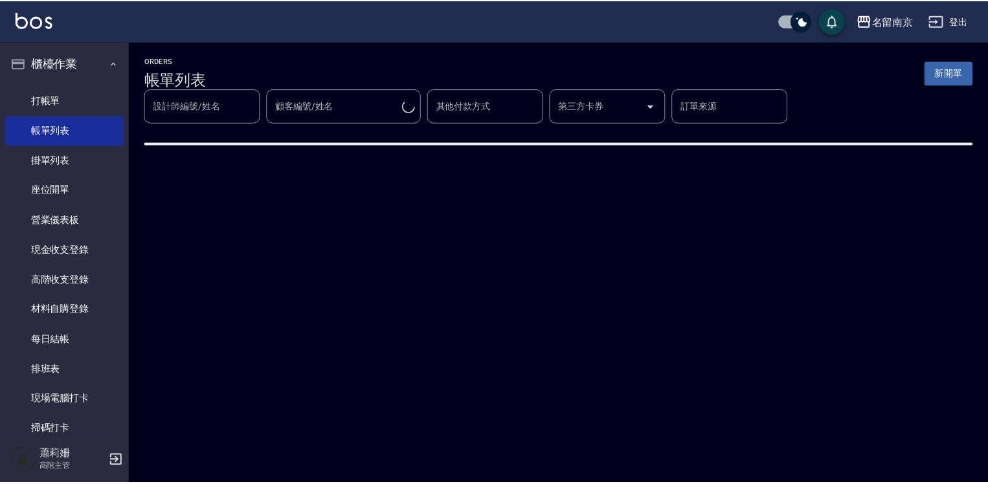
scroll to position [194, 0]
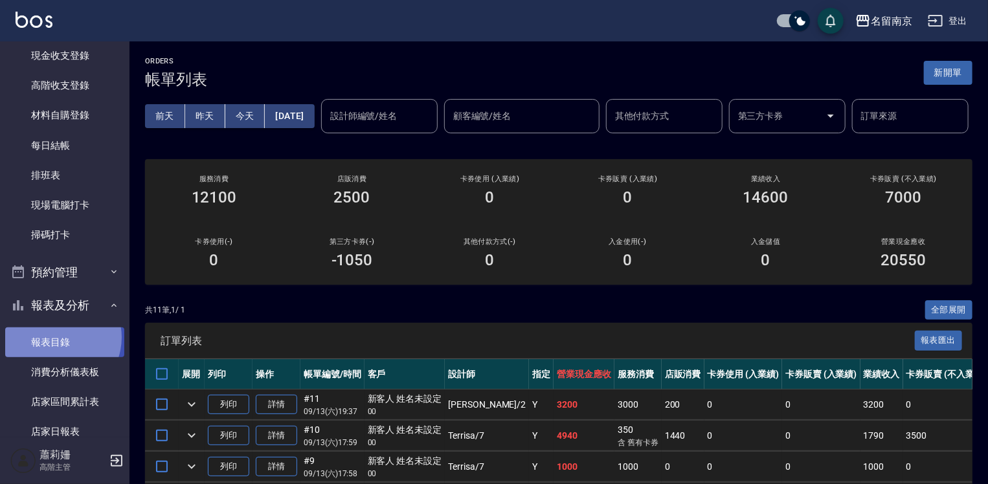
click at [58, 337] on link "報表目錄" at bounding box center [64, 342] width 119 height 30
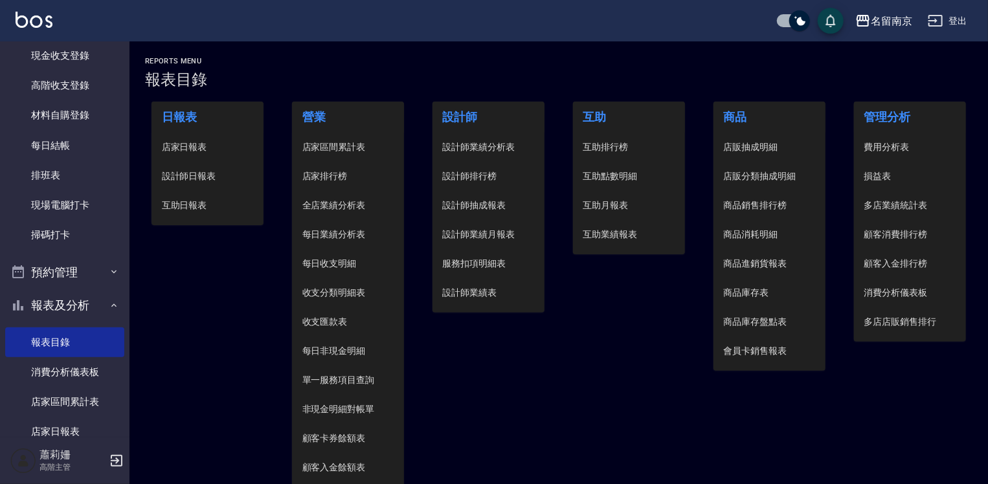
click at [202, 171] on span "設計師日報表" at bounding box center [208, 177] width 92 height 14
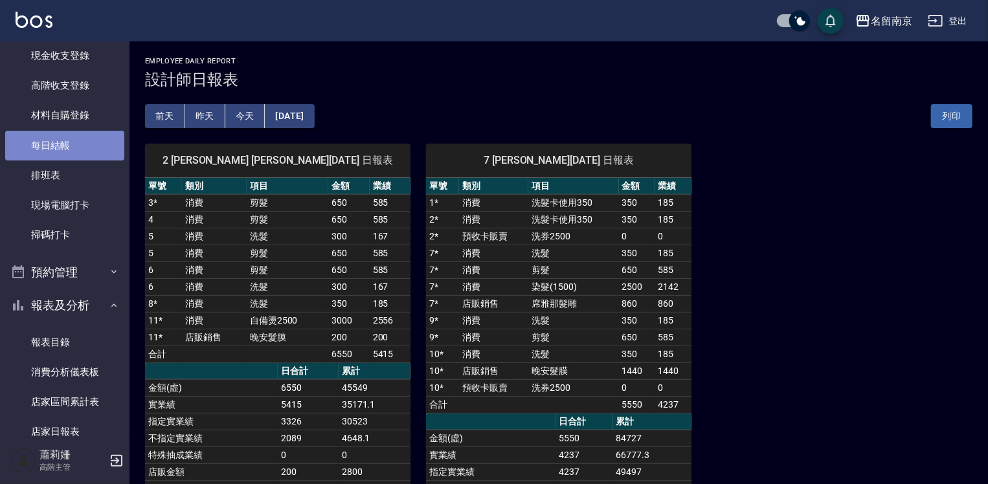
click at [80, 148] on link "每日結帳" at bounding box center [64, 146] width 119 height 30
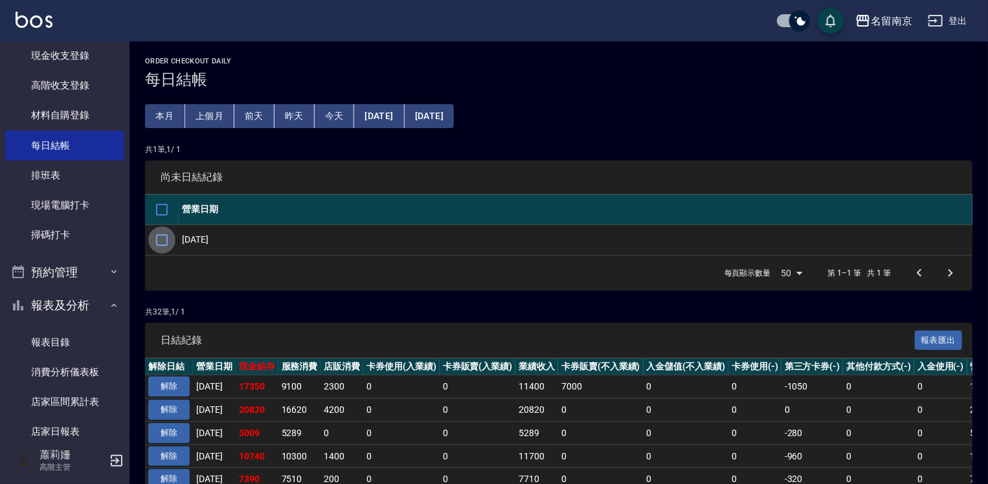
click at [160, 238] on input "checkbox" at bounding box center [161, 240] width 27 height 27
checkbox input "true"
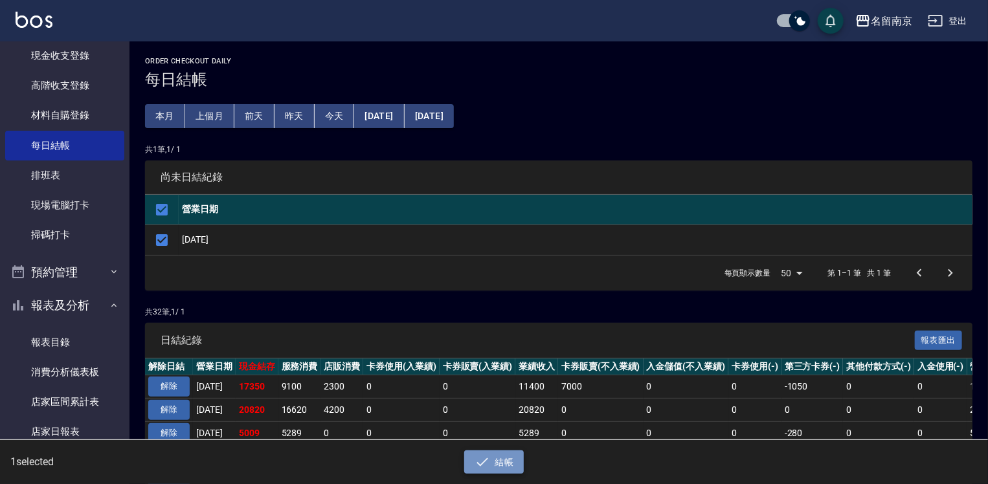
click at [513, 463] on button "結帳" at bounding box center [494, 462] width 60 height 24
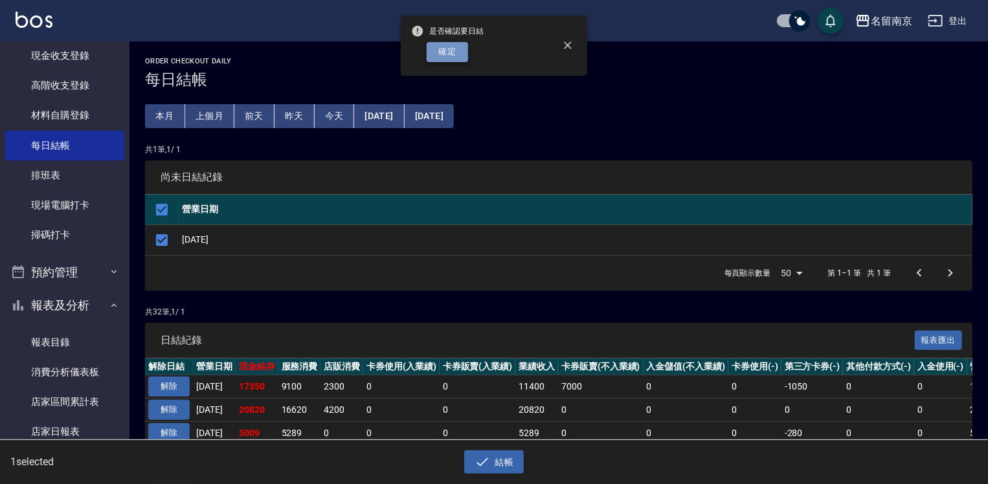
click at [434, 53] on button "確定" at bounding box center [446, 52] width 41 height 20
checkbox input "false"
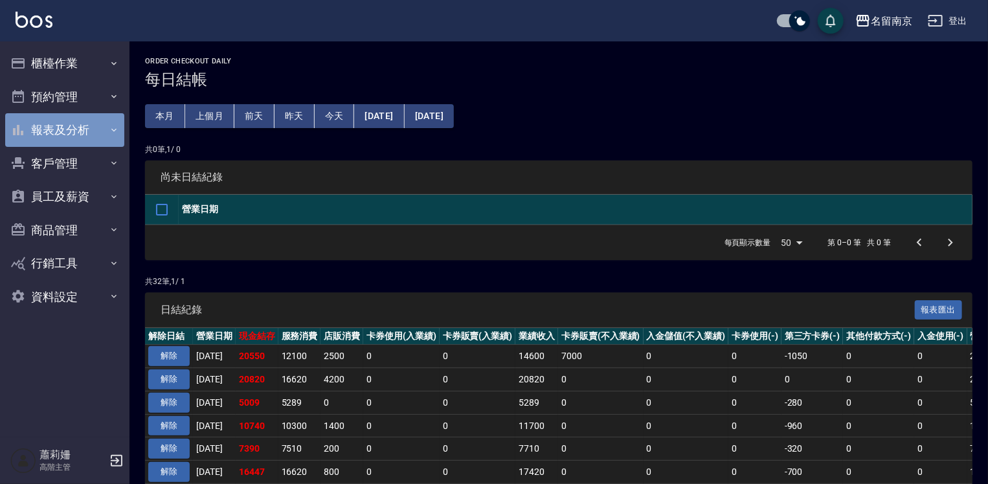
click at [54, 130] on button "報表及分析" at bounding box center [64, 130] width 119 height 34
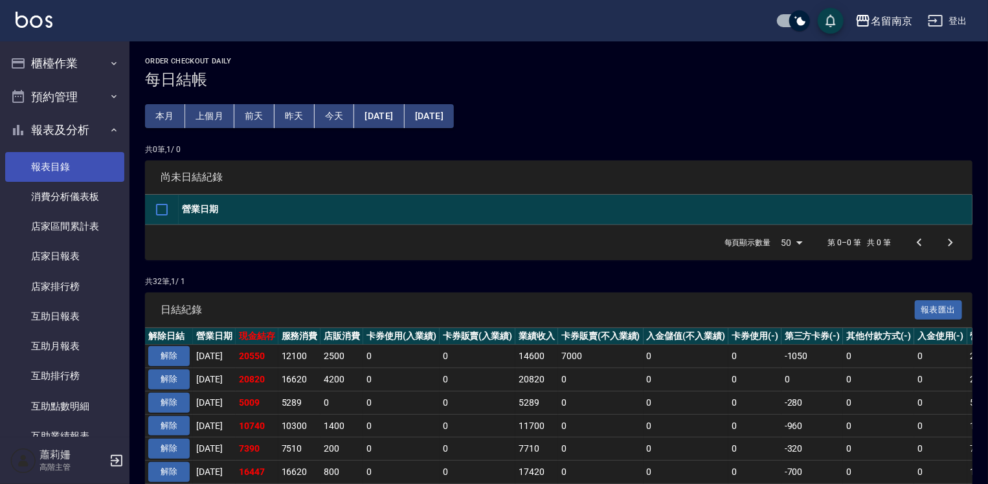
click at [52, 157] on link "報表目錄" at bounding box center [64, 167] width 119 height 30
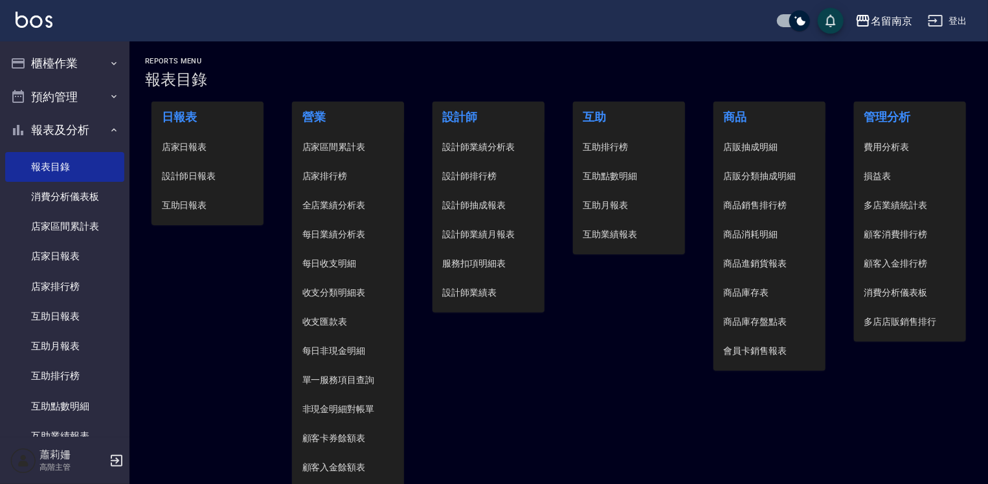
click at [203, 179] on span "設計師日報表" at bounding box center [208, 177] width 92 height 14
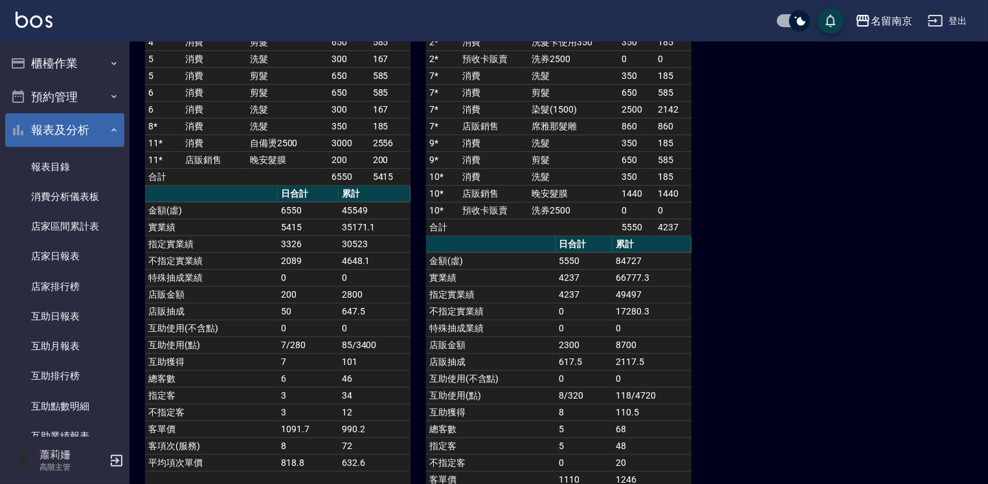
scroll to position [48, 0]
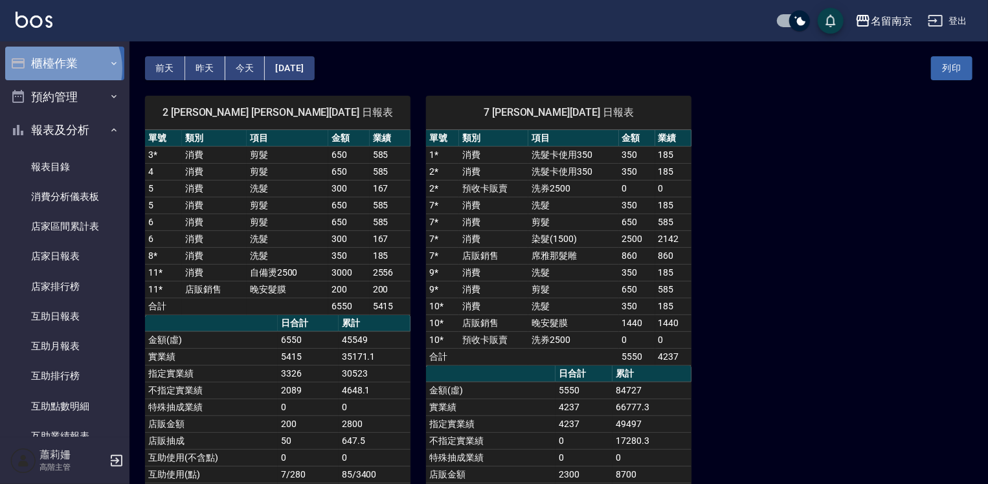
click at [54, 69] on button "櫃檯作業" at bounding box center [64, 64] width 119 height 34
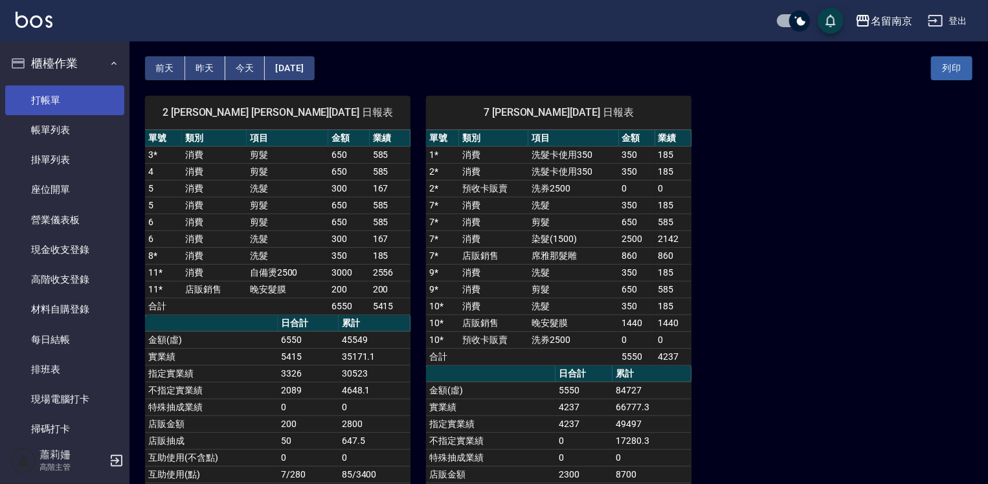
click at [62, 100] on link "打帳單" at bounding box center [64, 100] width 119 height 30
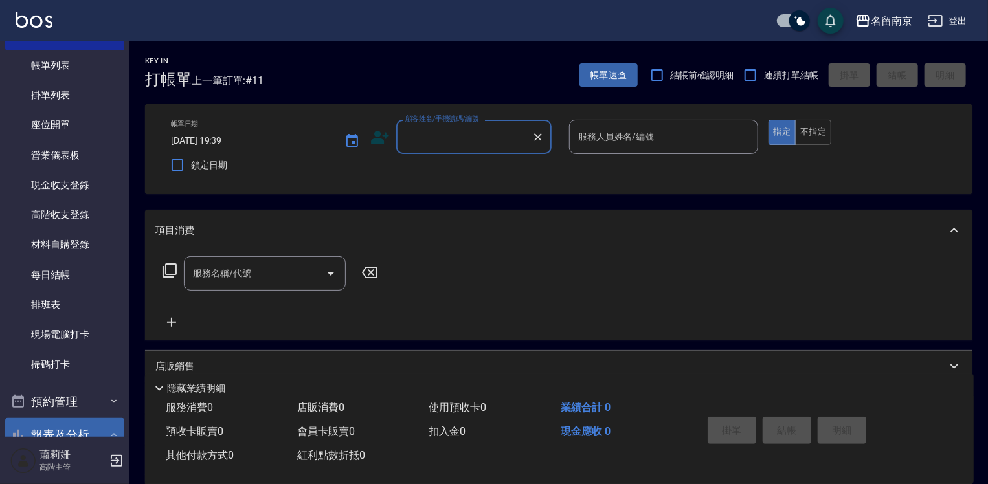
scroll to position [129, 0]
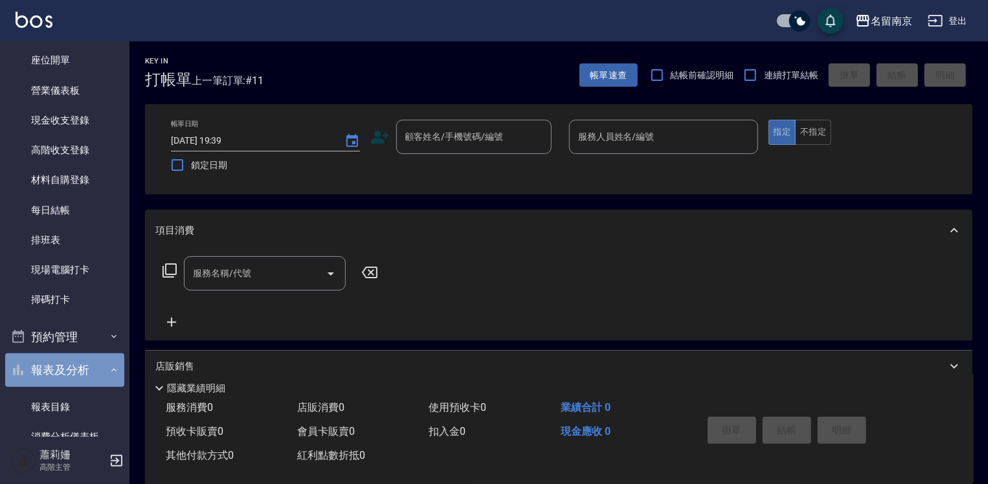
click at [83, 364] on button "報表及分析" at bounding box center [64, 370] width 119 height 34
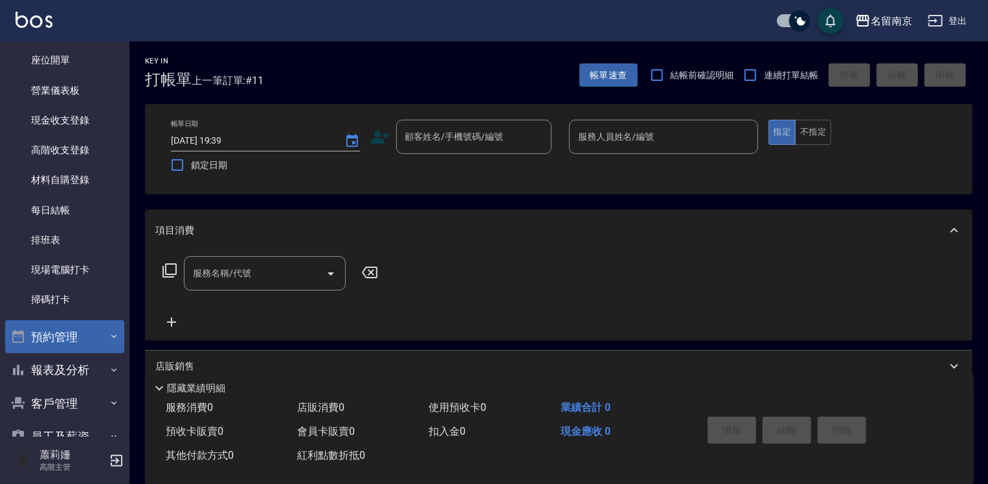
scroll to position [259, 0]
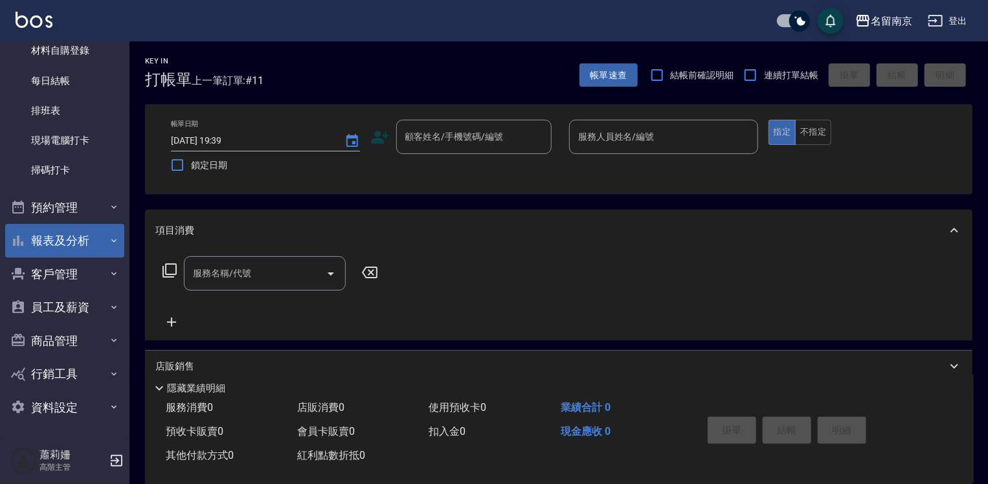
click at [71, 248] on button "報表及分析" at bounding box center [64, 241] width 119 height 34
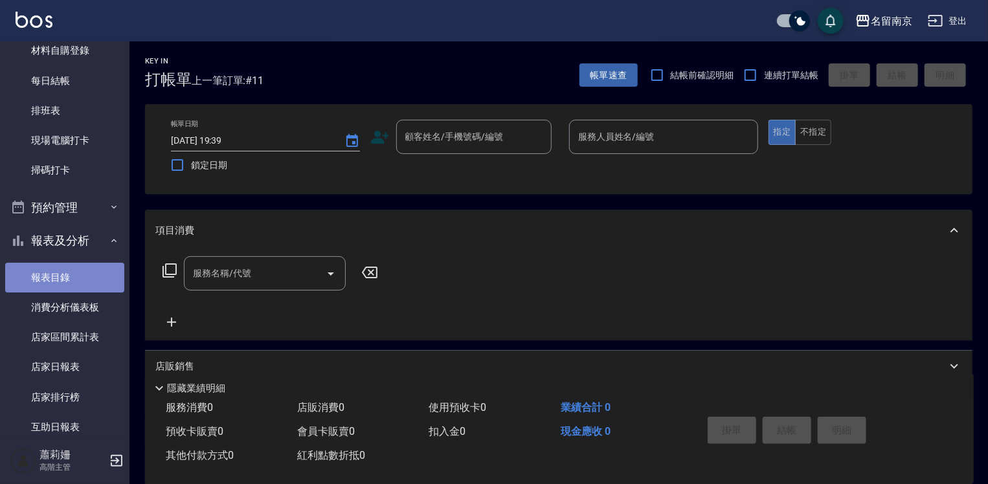
click at [65, 281] on link "報表目錄" at bounding box center [64, 278] width 119 height 30
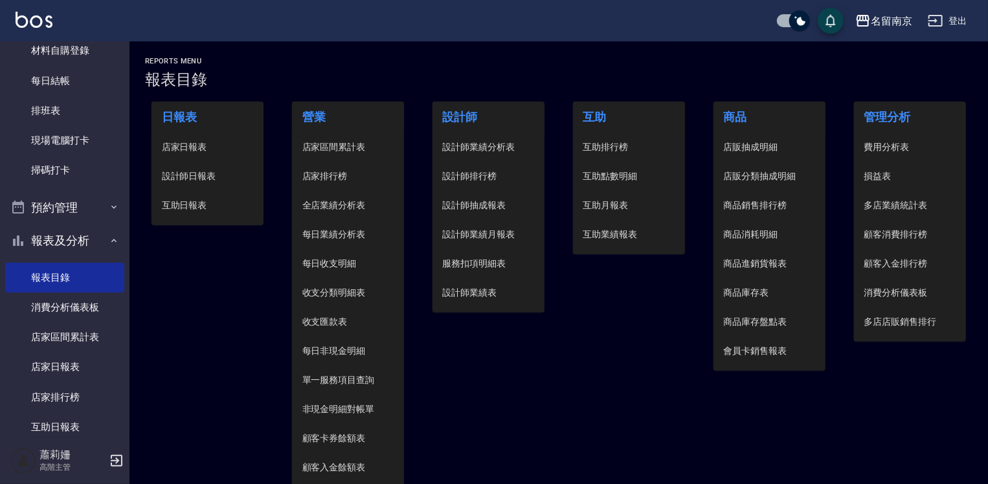
click at [195, 140] on li "店家日報表" at bounding box center [207, 147] width 113 height 29
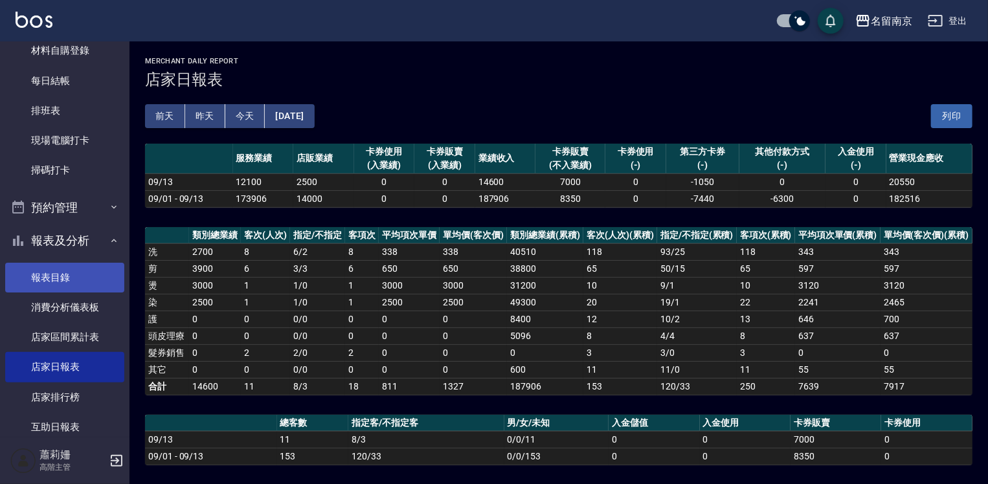
click at [46, 272] on link "報表目錄" at bounding box center [64, 278] width 119 height 30
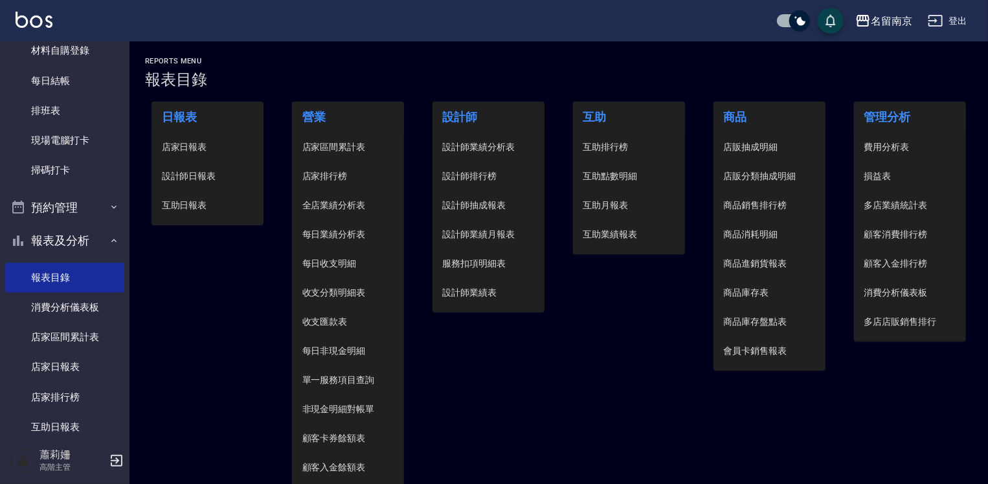
click at [189, 148] on span "店家日報表" at bounding box center [208, 147] width 92 height 14
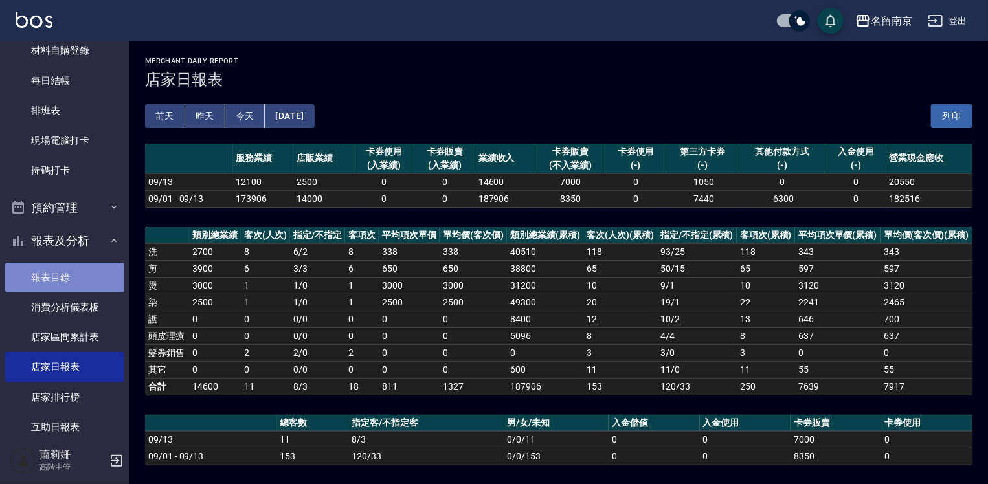
click at [74, 280] on link "報表目錄" at bounding box center [64, 278] width 119 height 30
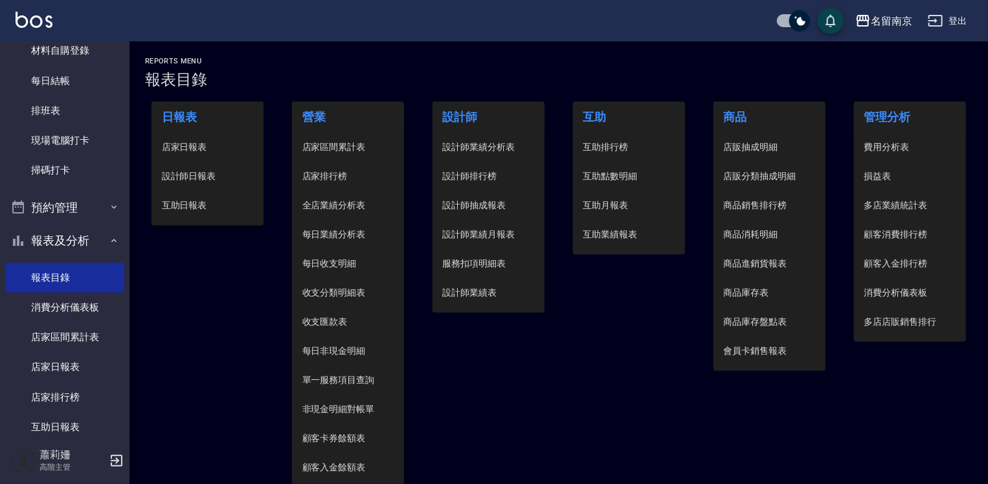
click at [192, 176] on span "設計師日報表" at bounding box center [208, 177] width 92 height 14
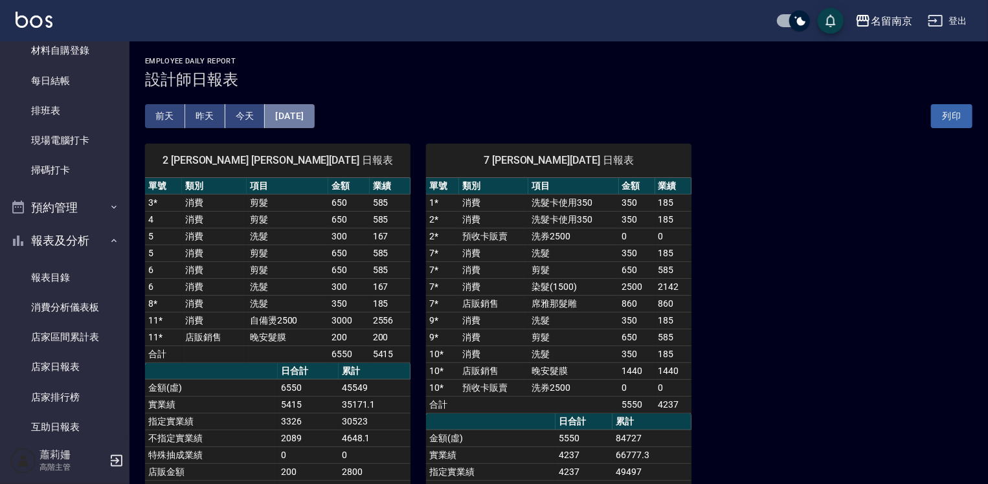
click at [309, 115] on button "[DATE]" at bounding box center [289, 116] width 49 height 24
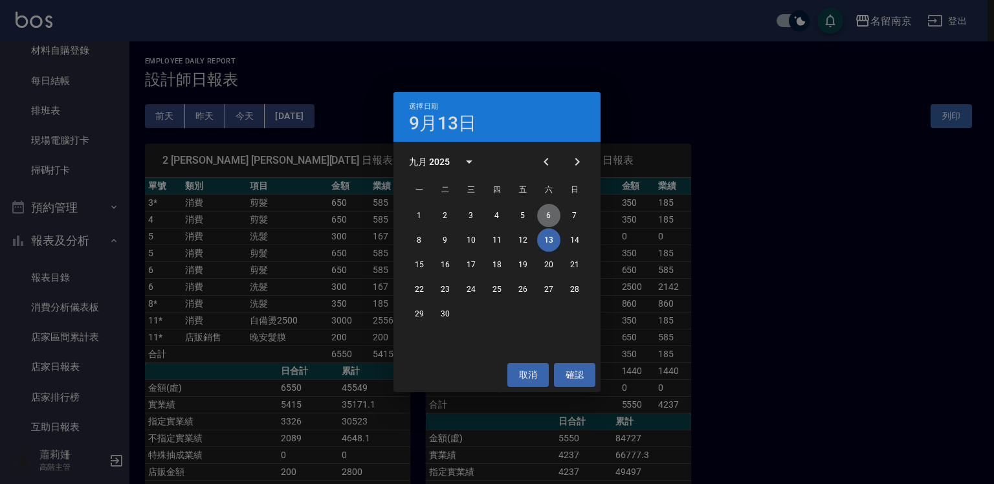
click at [546, 214] on button "6" at bounding box center [548, 215] width 23 height 23
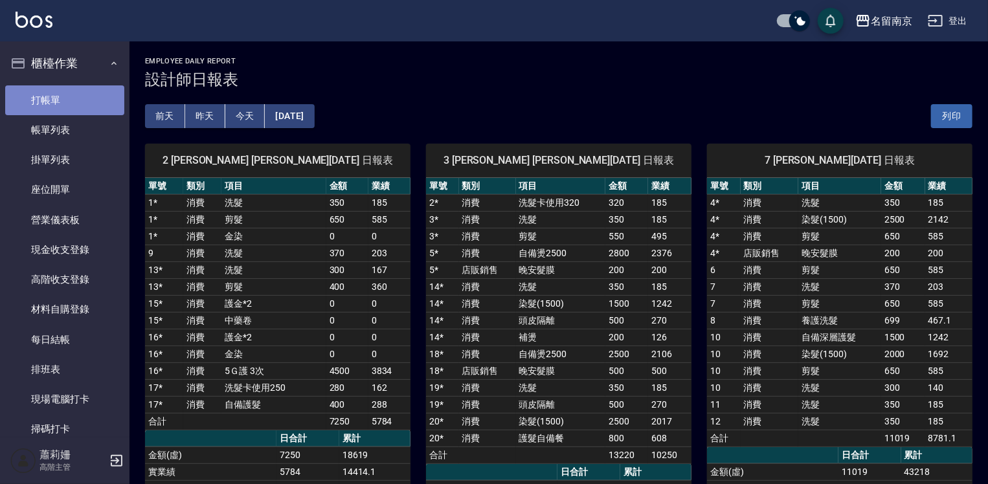
click at [88, 101] on link "打帳單" at bounding box center [64, 100] width 119 height 30
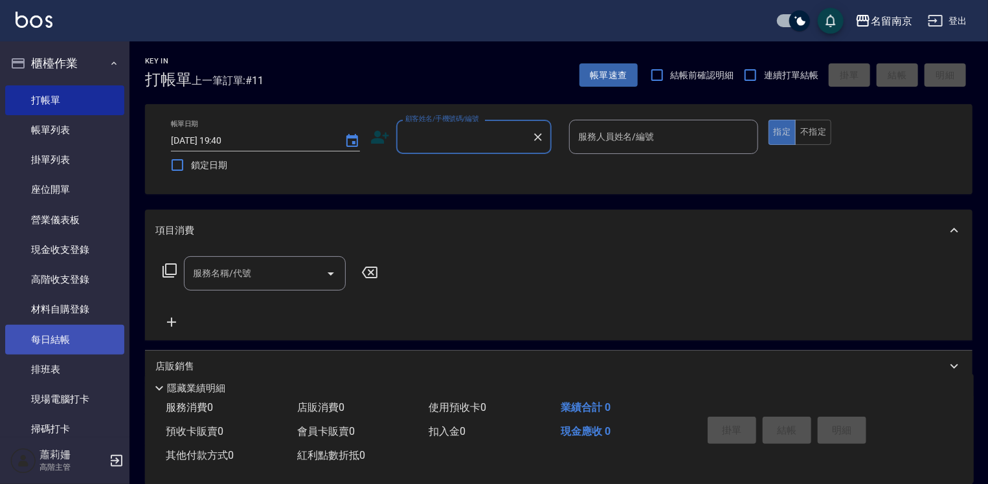
scroll to position [194, 0]
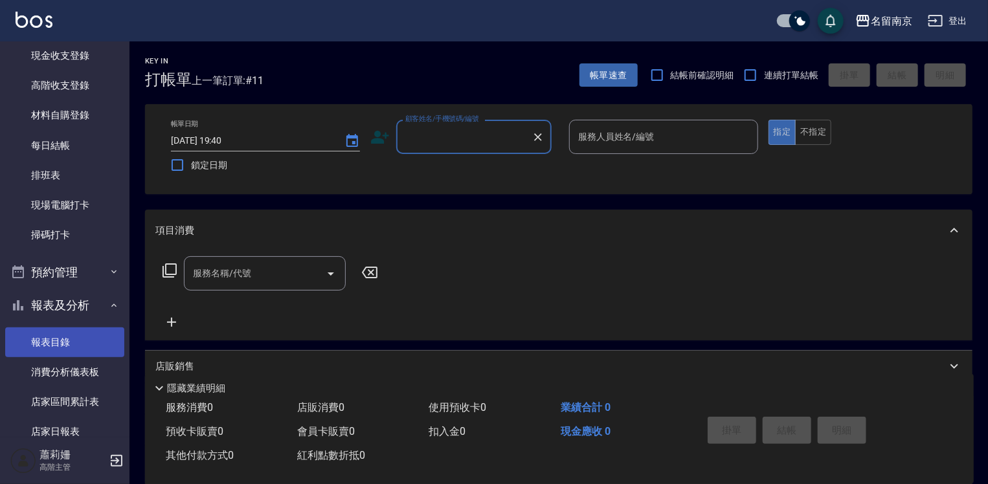
click at [99, 343] on link "報表目錄" at bounding box center [64, 342] width 119 height 30
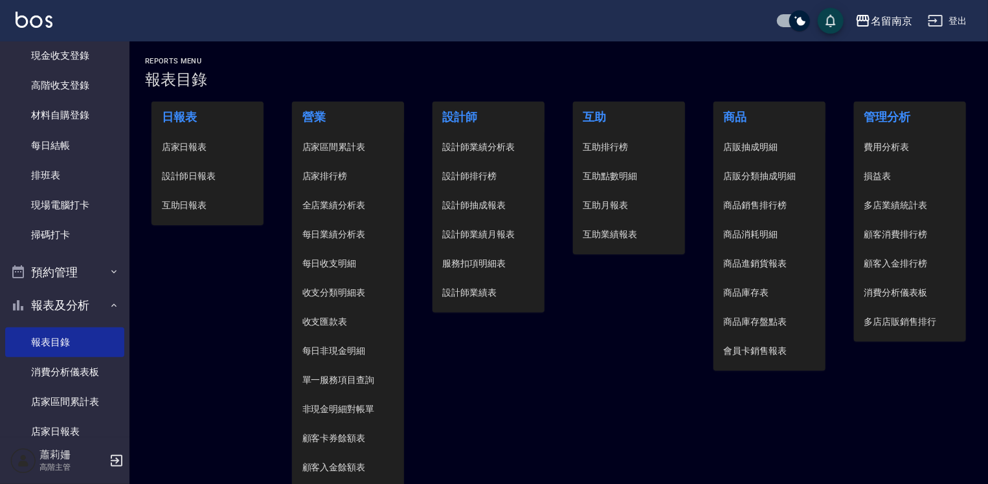
click at [201, 175] on span "設計師日報表" at bounding box center [208, 177] width 92 height 14
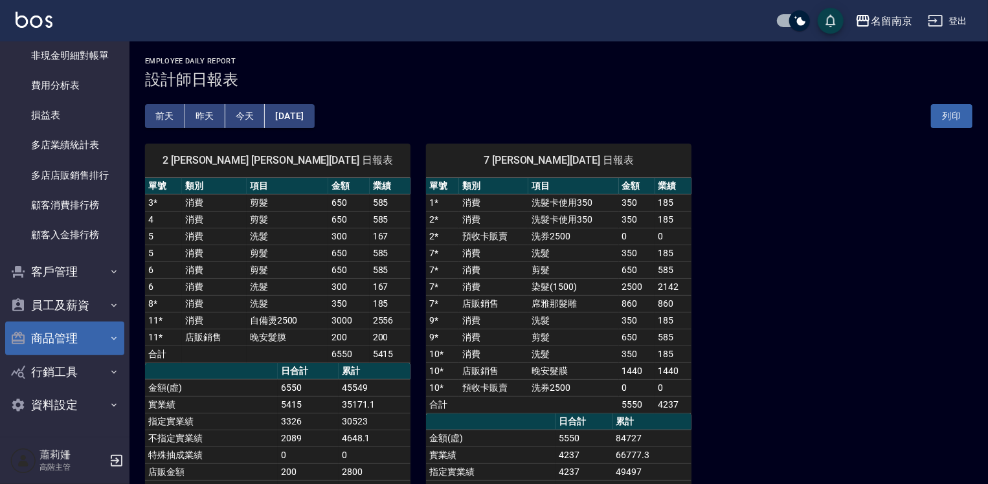
scroll to position [242, 0]
